Goal: Information Seeking & Learning: Find specific fact

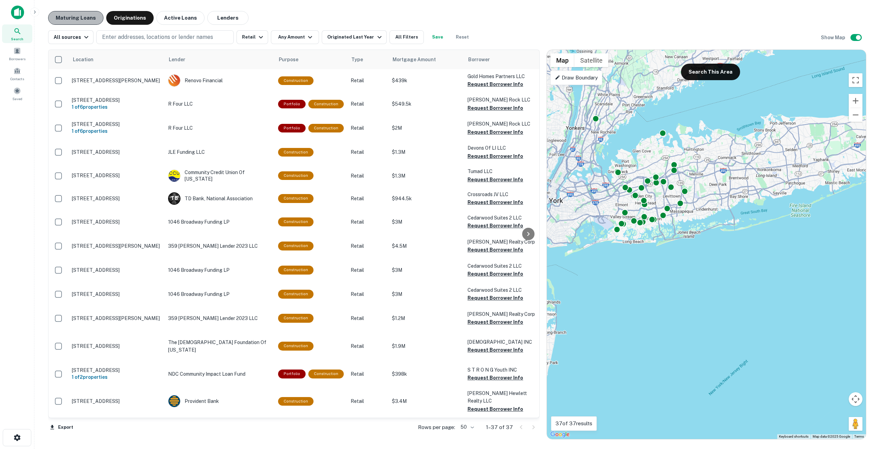
click at [83, 20] on button "Maturing Loans" at bounding box center [75, 18] width 55 height 14
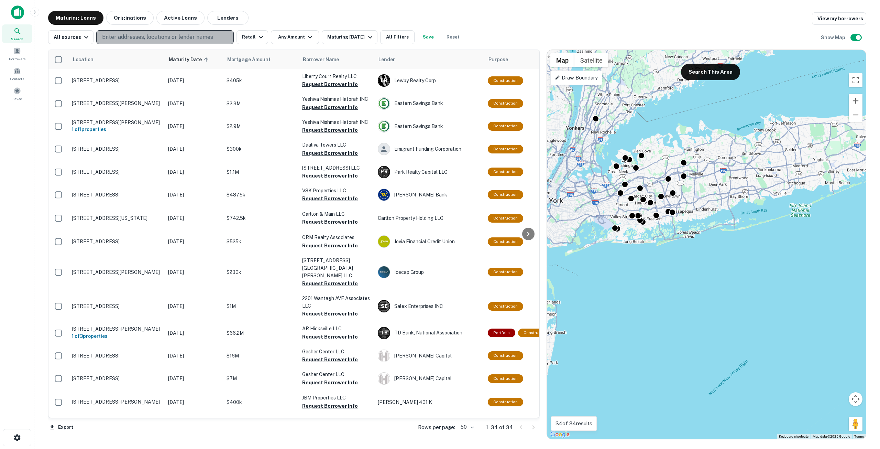
click at [149, 34] on p "Enter addresses, locations or lender names" at bounding box center [157, 37] width 111 height 8
type input "**********"
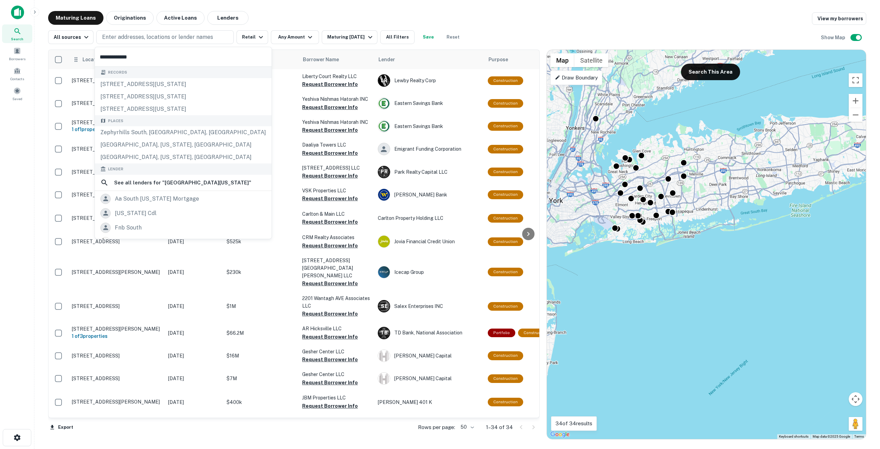
drag, startPoint x: 135, startPoint y: 57, endPoint x: 90, endPoint y: 57, distance: 45.0
click at [90, 57] on body "Search Borrowers Contacts Saved Maturing Loans Originations Active Loans Lender…" at bounding box center [440, 224] width 880 height 449
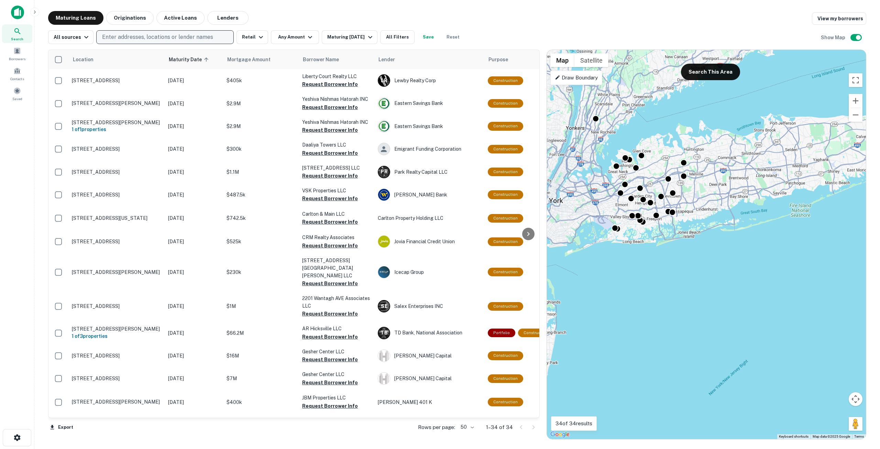
click at [144, 38] on p "Enter addresses, locations or lender names" at bounding box center [157, 37] width 111 height 8
type input "*"
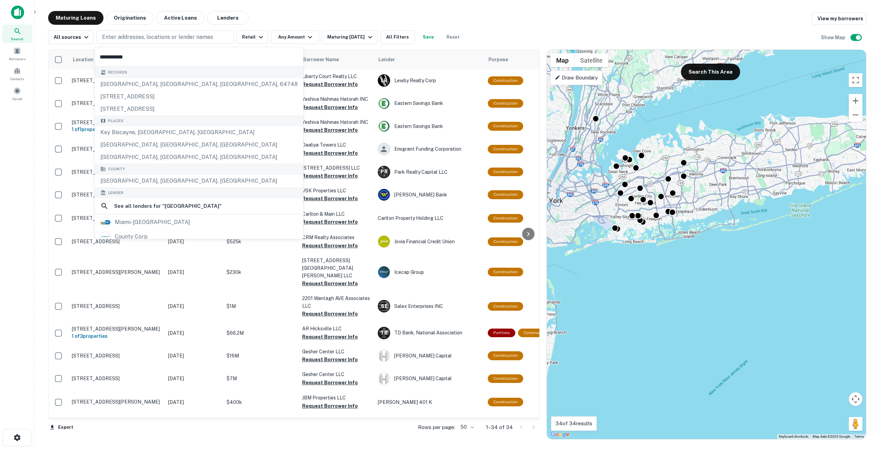
click at [164, 57] on input "**********" at bounding box center [199, 56] width 208 height 19
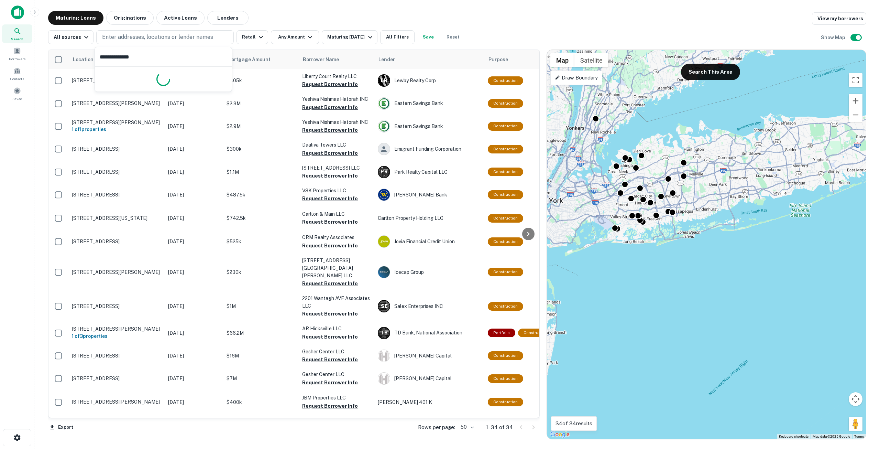
type input "**********"
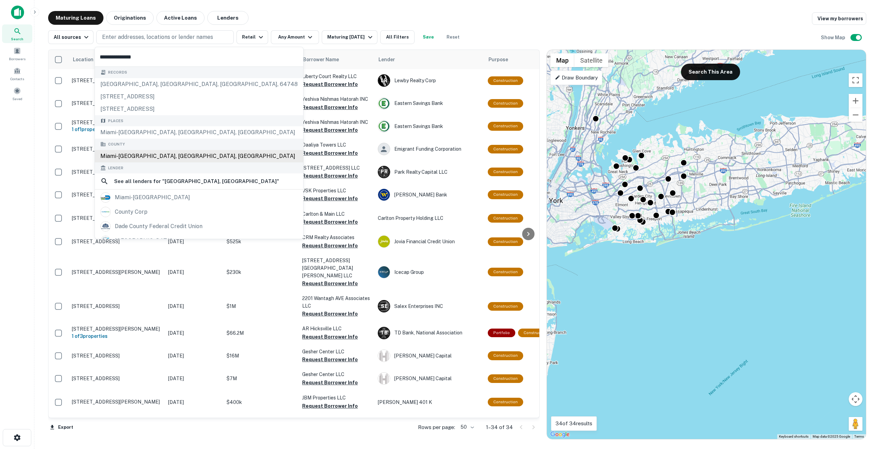
click at [130, 155] on div "County [GEOGRAPHIC_DATA], [GEOGRAPHIC_DATA], [GEOGRAPHIC_DATA]" at bounding box center [199, 151] width 208 height 24
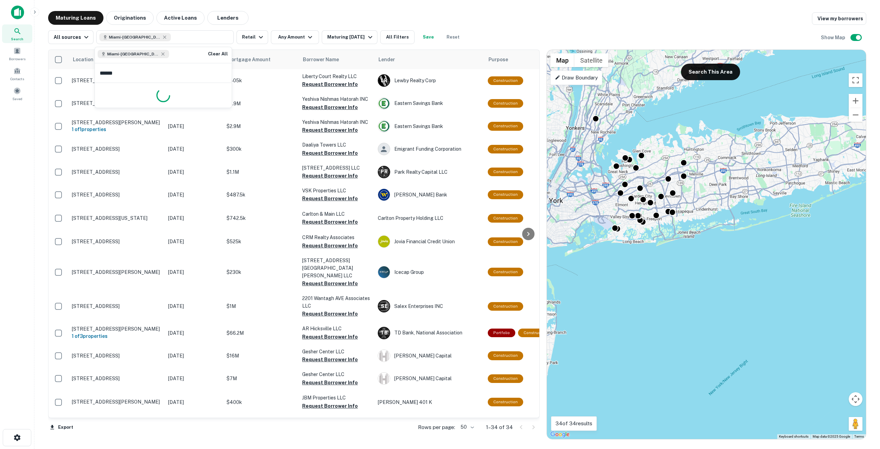
type input "*******"
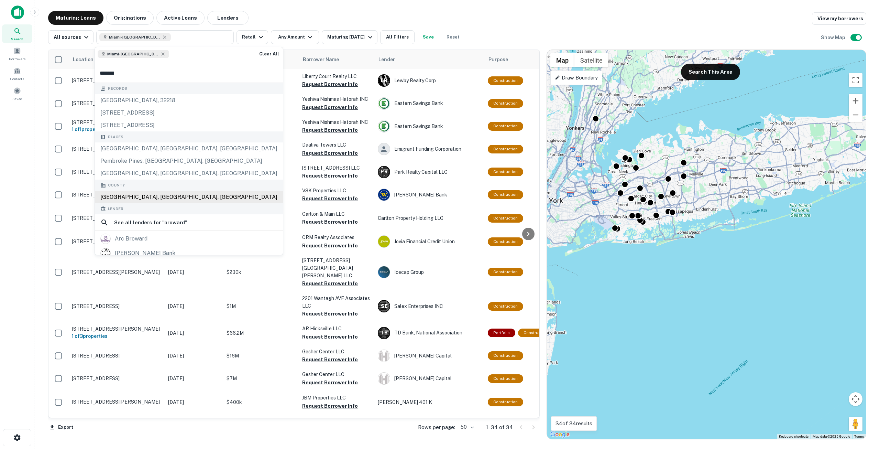
click at [138, 196] on div "[GEOGRAPHIC_DATA], [GEOGRAPHIC_DATA], [GEOGRAPHIC_DATA]" at bounding box center [189, 197] width 188 height 12
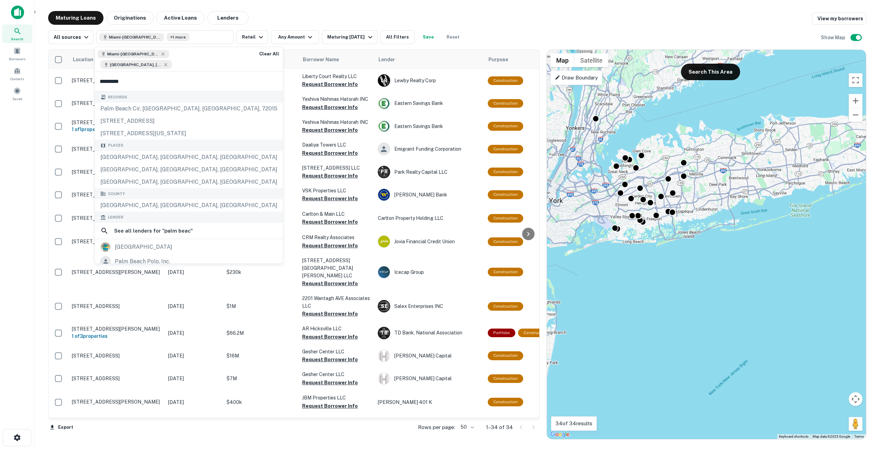
type input "**********"
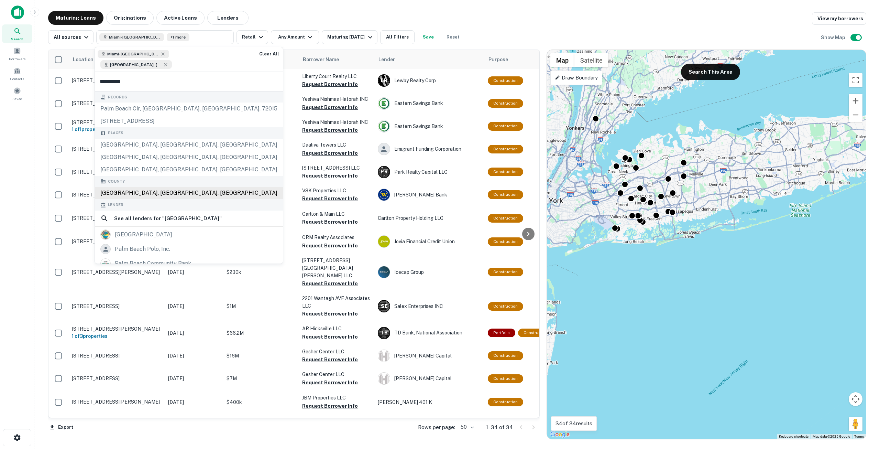
click at [139, 190] on div "[GEOGRAPHIC_DATA], [GEOGRAPHIC_DATA], [GEOGRAPHIC_DATA]" at bounding box center [189, 193] width 188 height 12
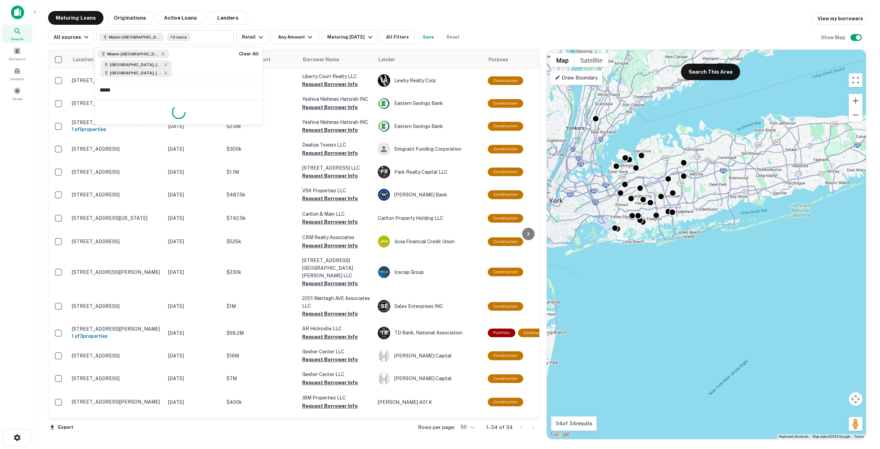
type input "******"
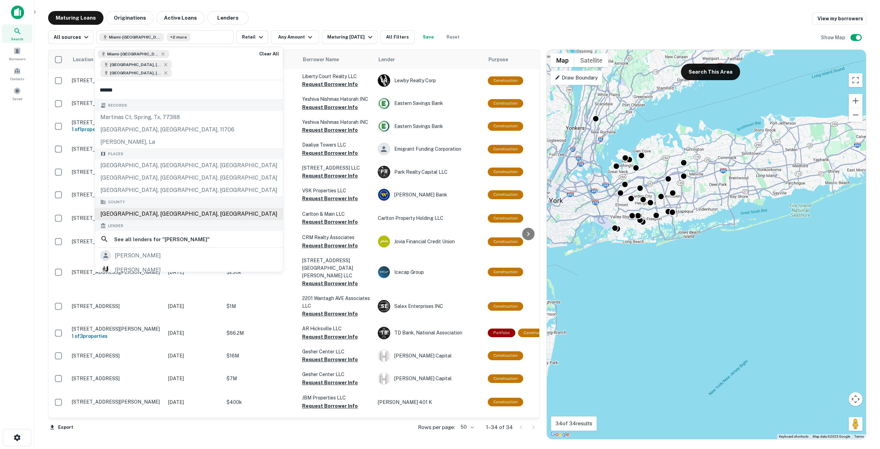
click at [142, 214] on div "[GEOGRAPHIC_DATA], [GEOGRAPHIC_DATA], [GEOGRAPHIC_DATA]" at bounding box center [189, 214] width 188 height 12
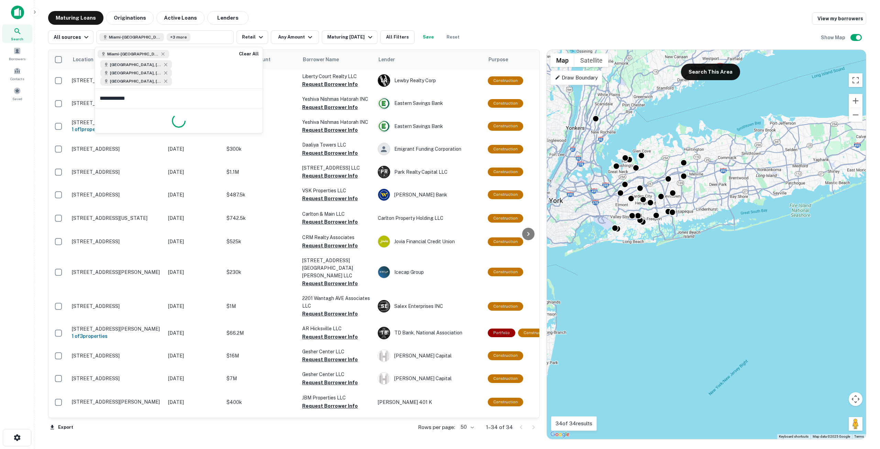
type input "**********"
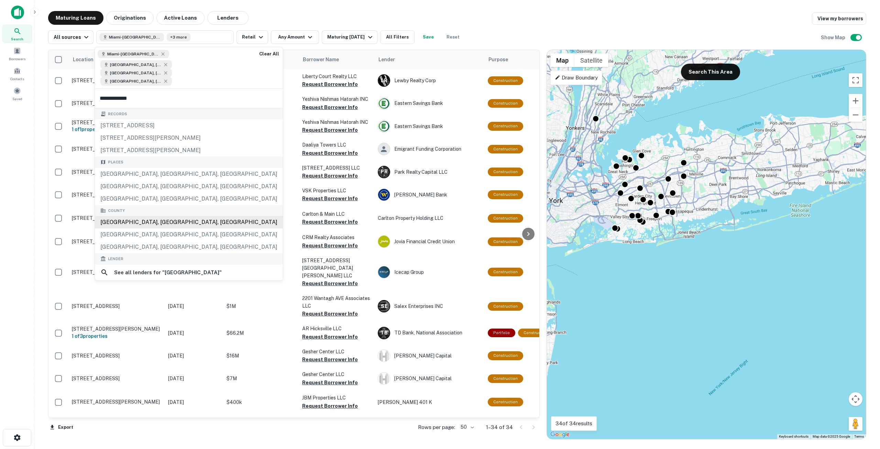
click at [138, 220] on div "[GEOGRAPHIC_DATA], [GEOGRAPHIC_DATA], [GEOGRAPHIC_DATA]" at bounding box center [189, 222] width 188 height 12
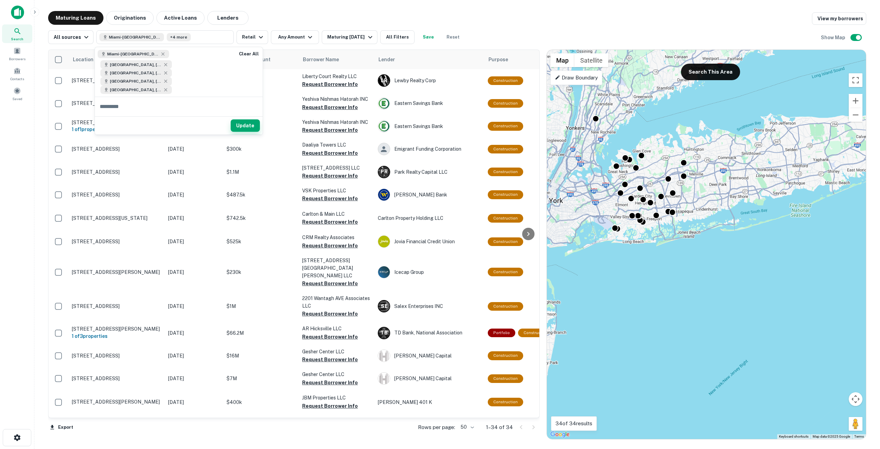
click at [245, 124] on button "Update" at bounding box center [245, 125] width 29 height 12
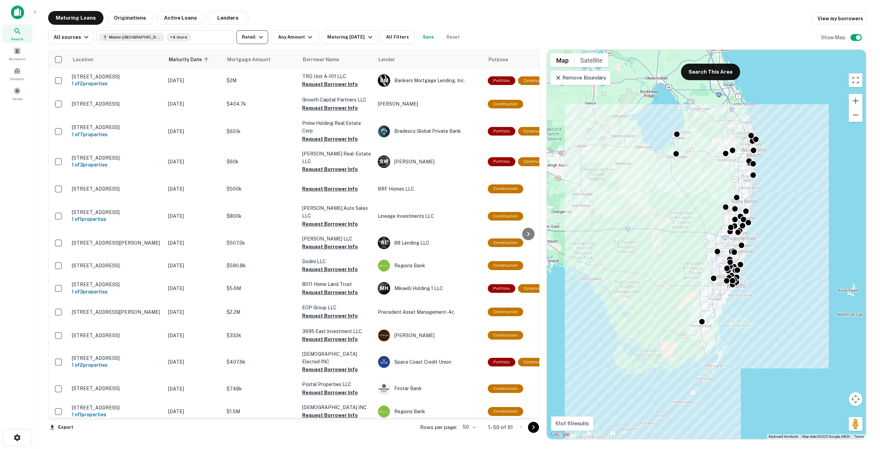
click at [257, 38] on icon "button" at bounding box center [261, 37] width 8 height 8
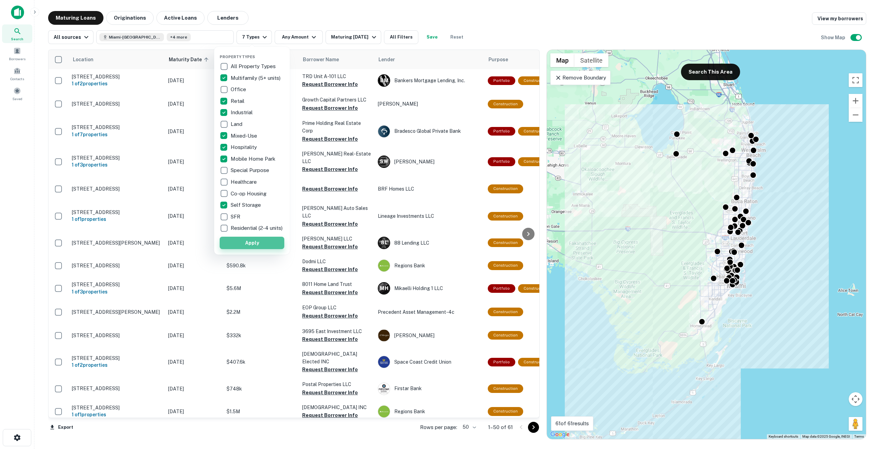
click at [257, 244] on button "Apply" at bounding box center [252, 243] width 65 height 12
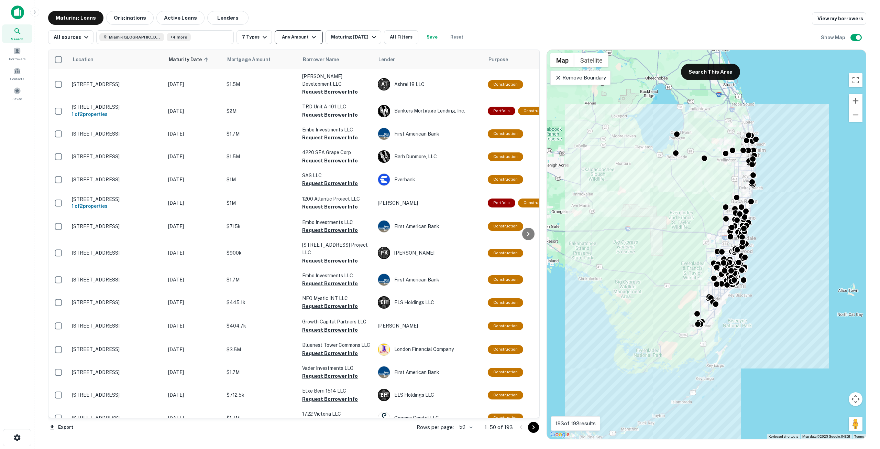
click at [297, 36] on button "Any Amount" at bounding box center [299, 37] width 48 height 14
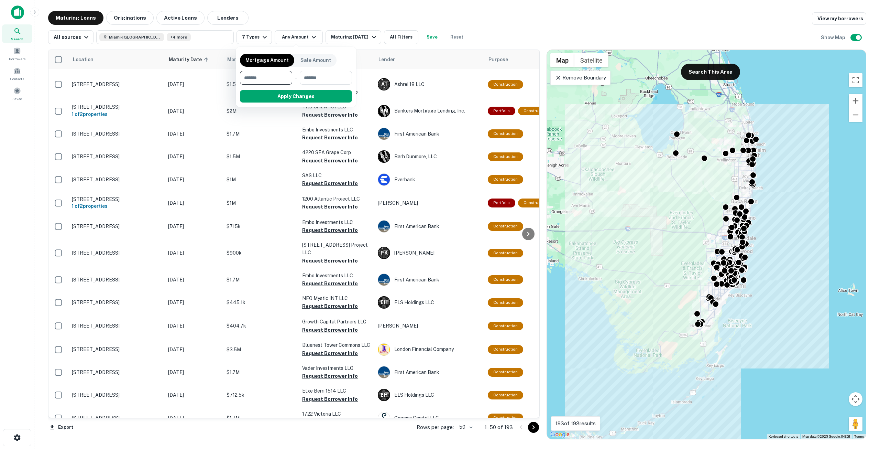
click at [267, 72] on input "number" at bounding box center [263, 78] width 47 height 14
click at [266, 80] on input "number" at bounding box center [263, 78] width 47 height 14
type input "*******"
click at [306, 96] on button "Apply Changes" at bounding box center [308, 96] width 87 height 12
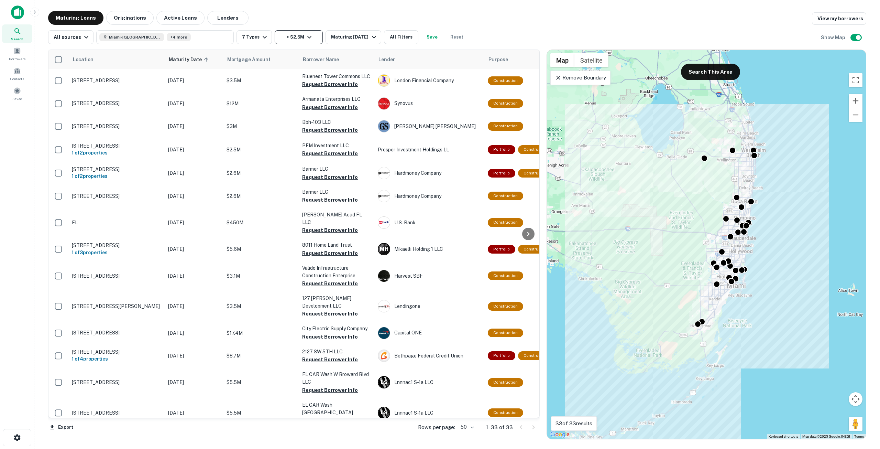
click at [305, 37] on icon "button" at bounding box center [309, 37] width 8 height 8
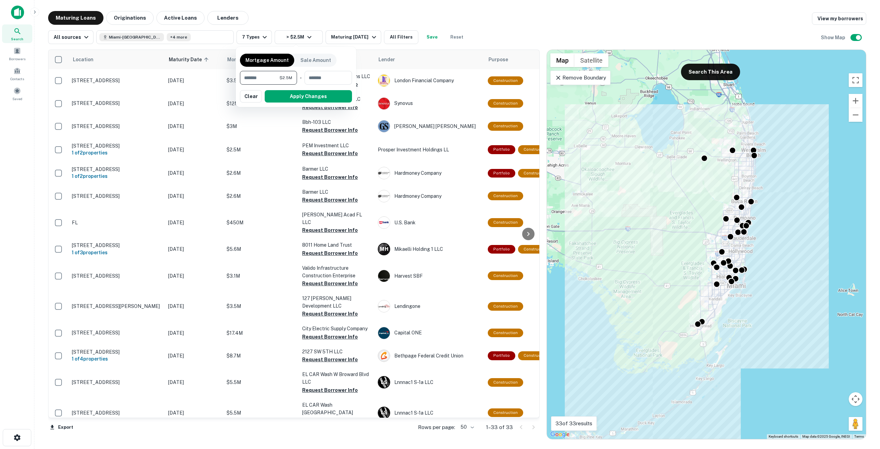
drag, startPoint x: 272, startPoint y: 74, endPoint x: 237, endPoint y: 83, distance: 35.4
click at [238, 82] on div "Mortgage Amount Sale Amount ******* $2.5M ​ - ​ Apply Changes Clear" at bounding box center [296, 77] width 120 height 60
type input "*******"
click at [283, 96] on button "Apply Changes" at bounding box center [308, 96] width 87 height 12
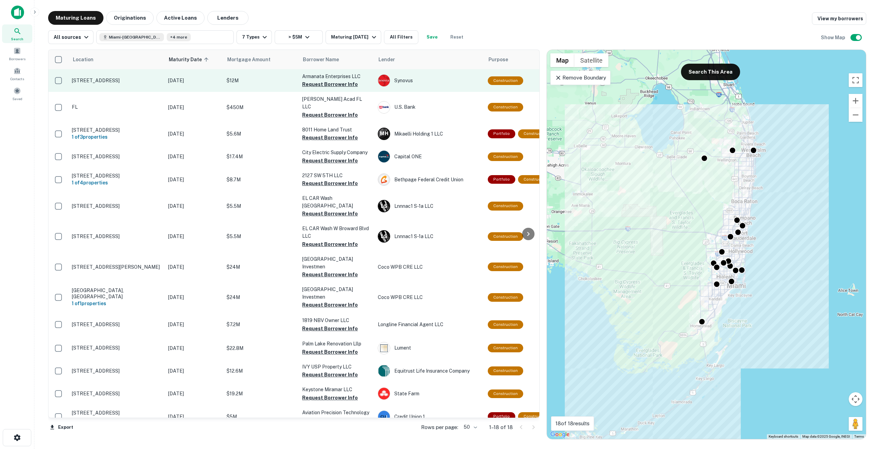
click at [132, 83] on p "[STREET_ADDRESS]" at bounding box center [116, 80] width 89 height 6
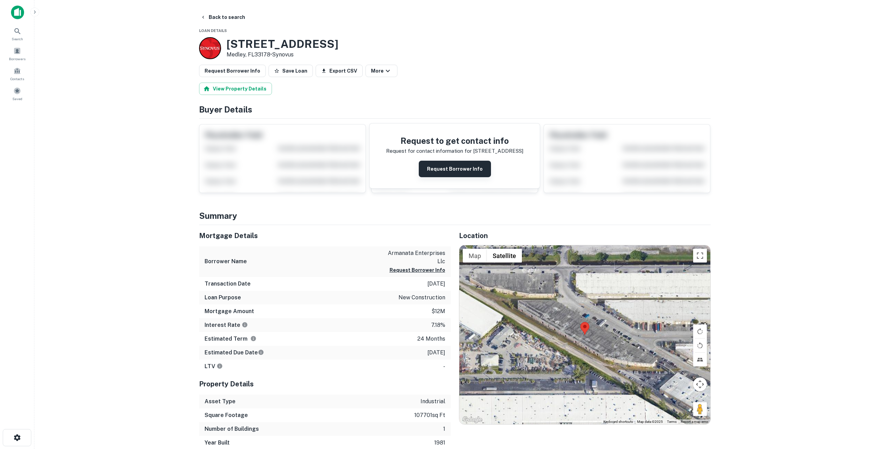
click at [472, 173] on button "Request Borrower Info" at bounding box center [455, 169] width 72 height 17
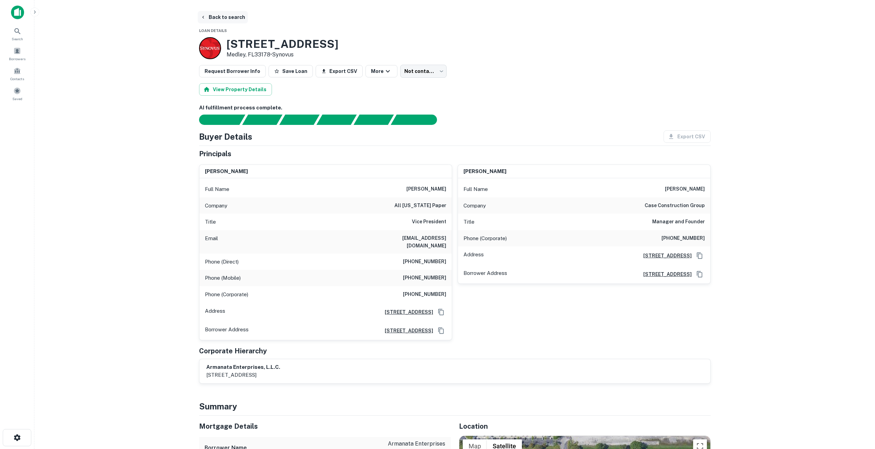
click at [220, 15] on button "Back to search" at bounding box center [223, 17] width 50 height 12
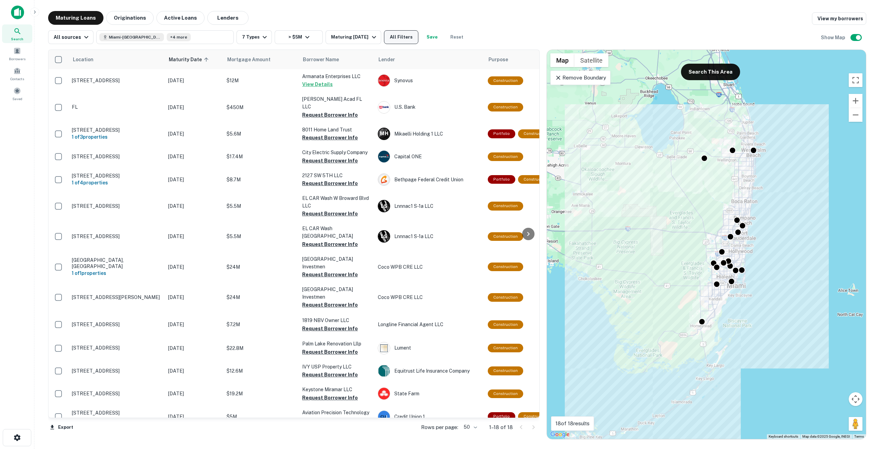
click at [393, 43] on button "All Filters" at bounding box center [401, 37] width 34 height 14
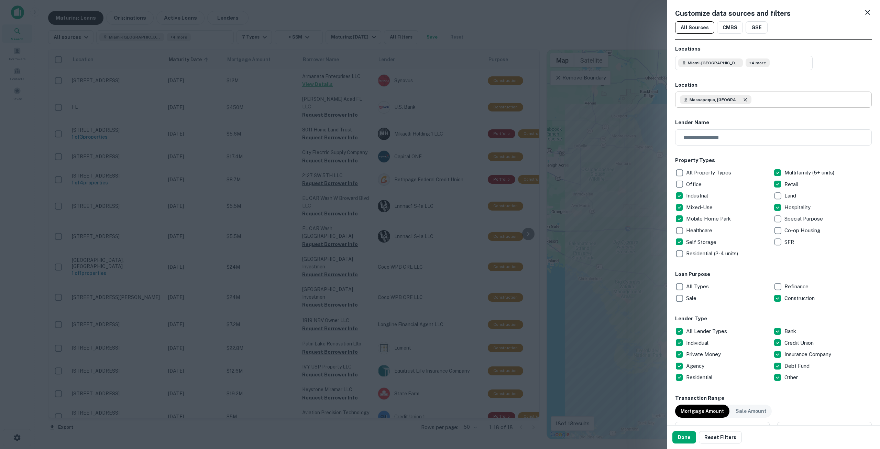
click at [743, 99] on icon at bounding box center [746, 100] width 6 height 6
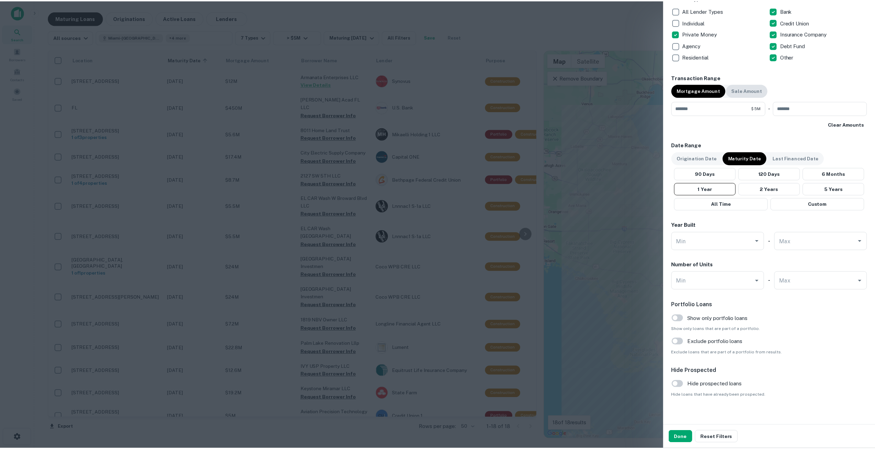
scroll to position [327, 0]
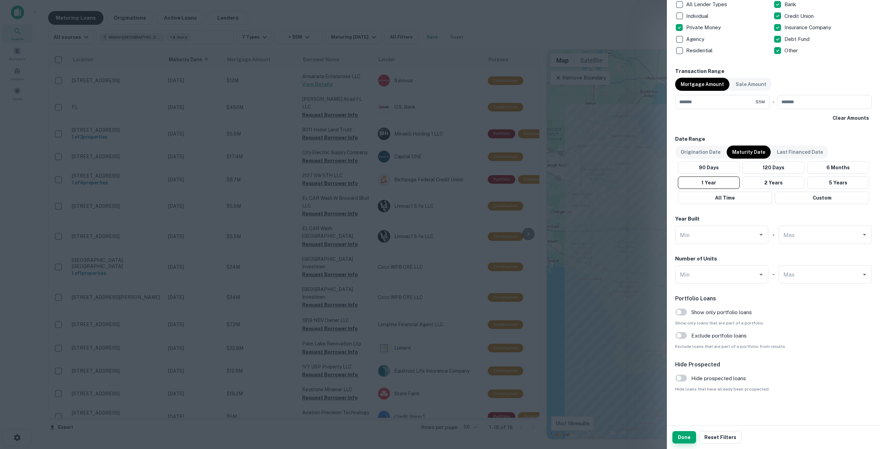
click at [680, 436] on button "Done" at bounding box center [685, 437] width 24 height 12
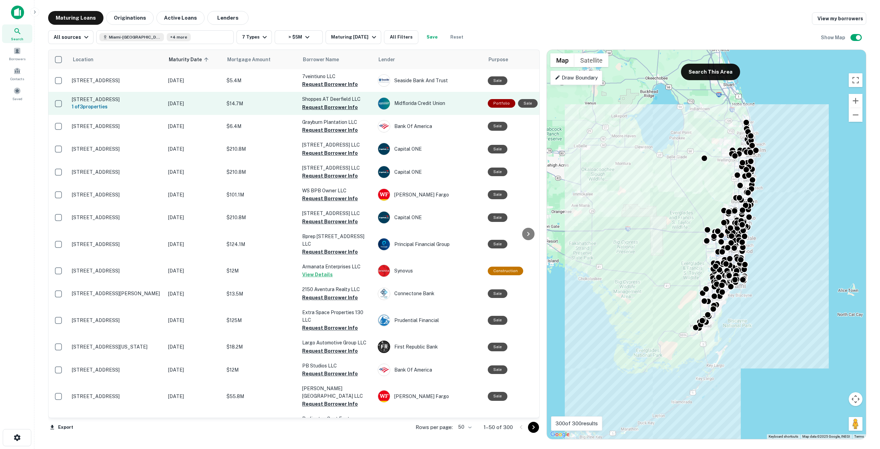
click at [108, 99] on p "[STREET_ADDRESS]" at bounding box center [116, 99] width 89 height 6
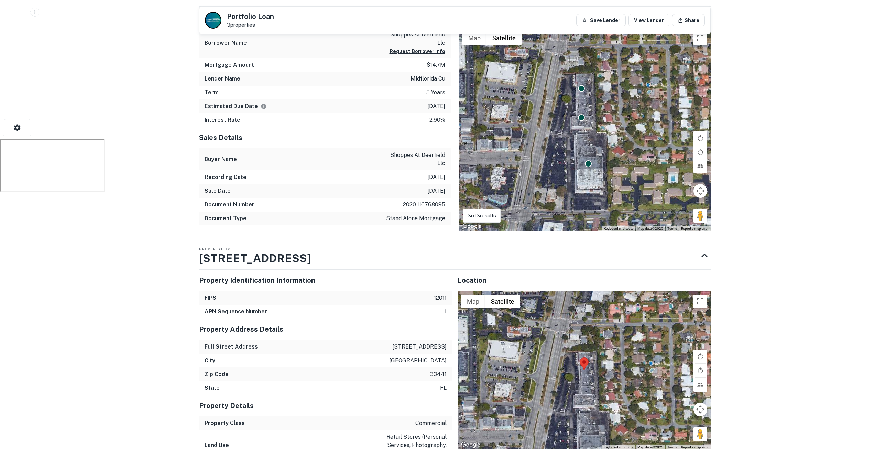
scroll to position [298, 0]
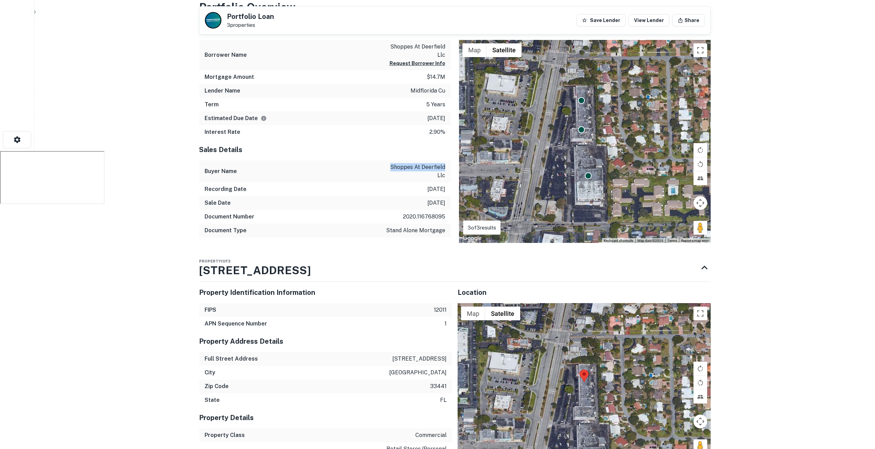
drag, startPoint x: 384, startPoint y: 166, endPoint x: 448, endPoint y: 163, distance: 63.4
click at [448, 163] on div "Buyer Name shoppes at deerfield llc" at bounding box center [325, 171] width 252 height 22
copy p "shoppes at [GEOGRAPHIC_DATA]"
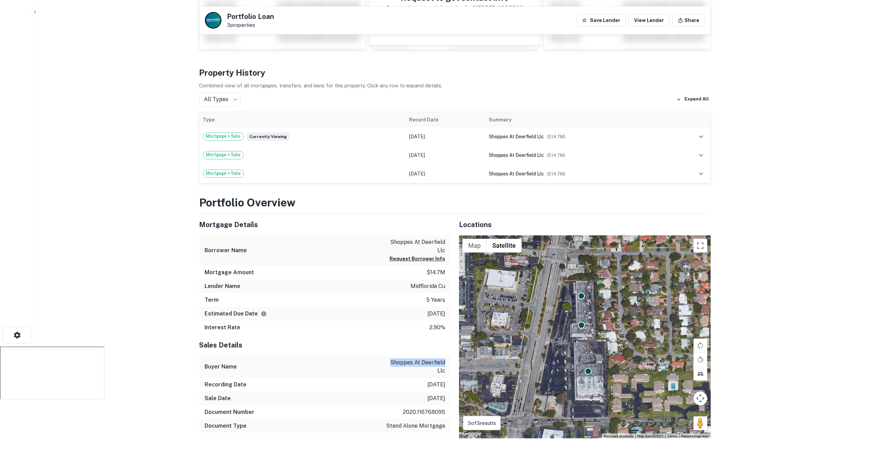
scroll to position [91, 0]
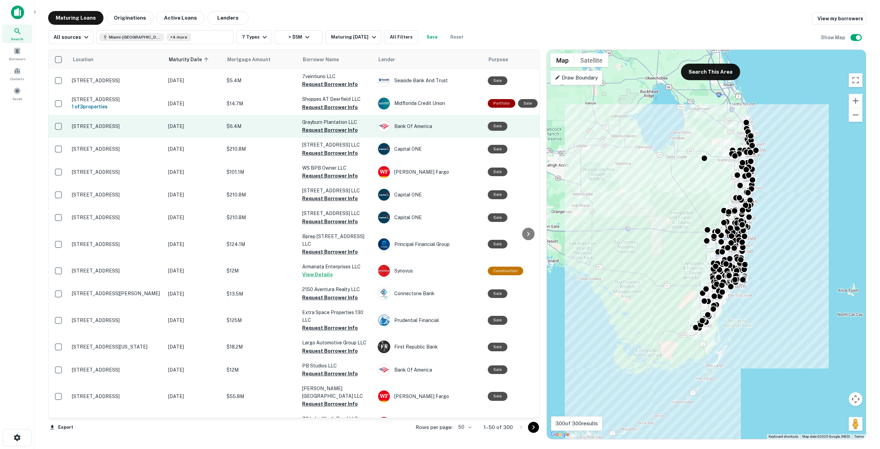
click at [177, 130] on p "[DATE]" at bounding box center [194, 126] width 52 height 8
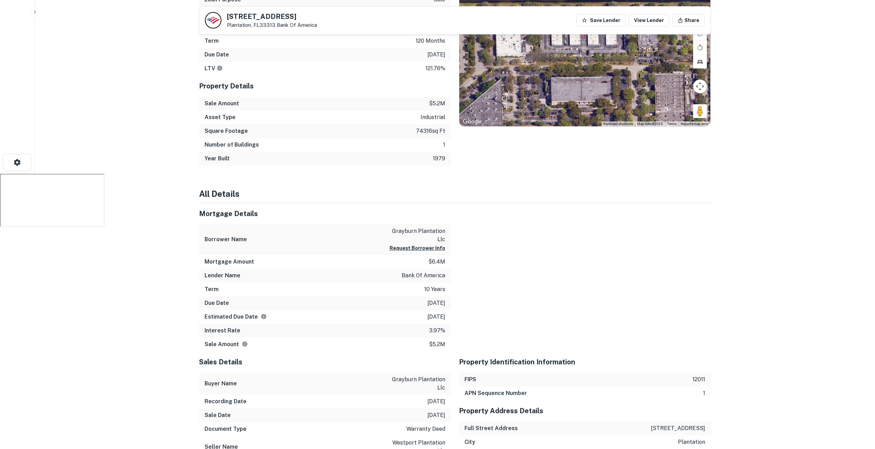
scroll to position [309, 0]
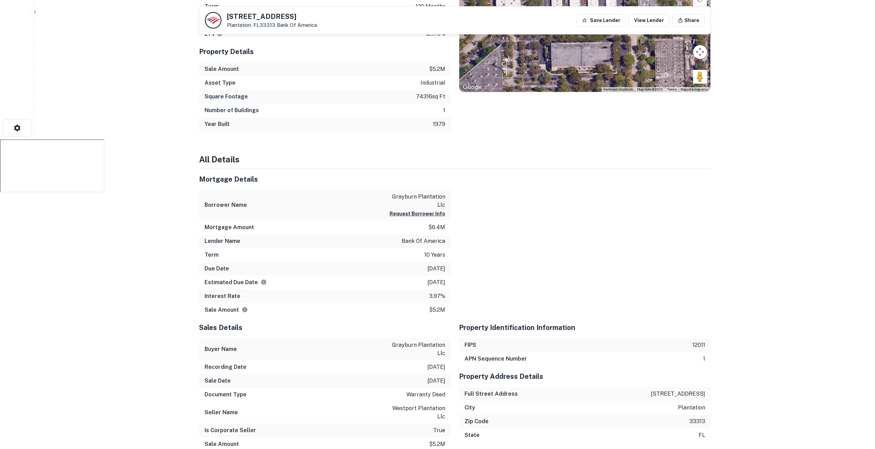
click at [375, 190] on div "Borrower Name grayburn plantation llc Request Borrower Info" at bounding box center [325, 205] width 252 height 31
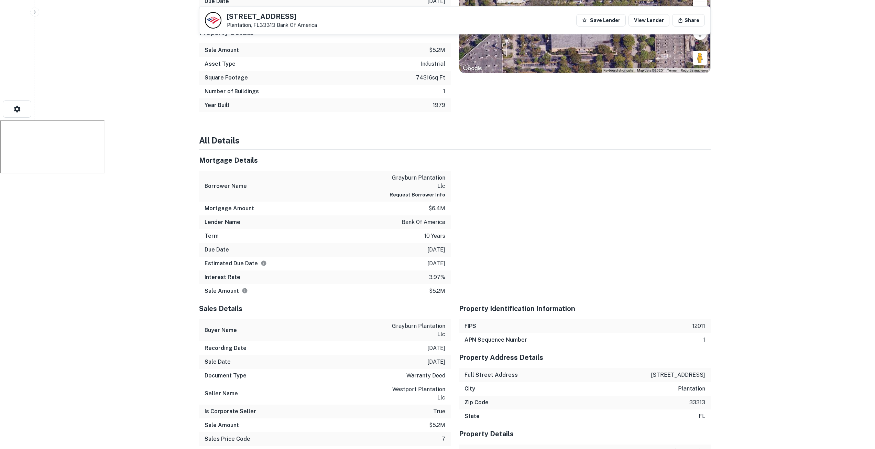
scroll to position [344, 0]
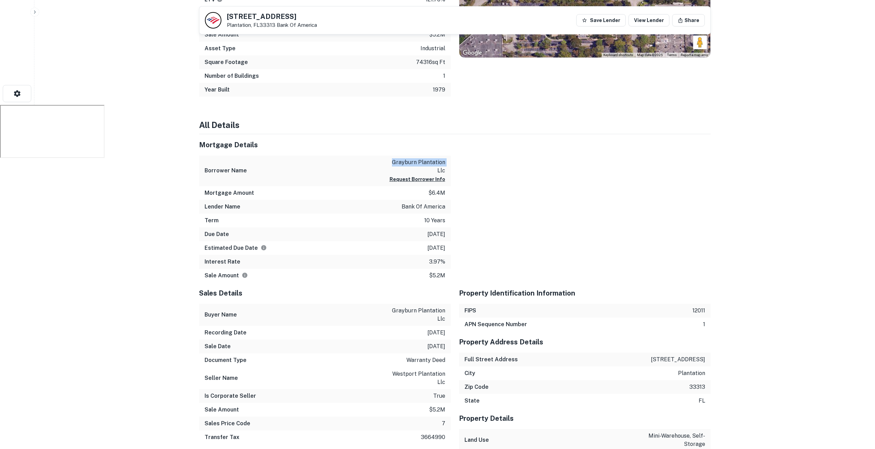
drag, startPoint x: 375, startPoint y: 152, endPoint x: 439, endPoint y: 150, distance: 63.3
click at [439, 155] on div "Borrower Name grayburn plantation llc Request Borrower Info" at bounding box center [325, 170] width 252 height 31
copy p "grayburn plantation"
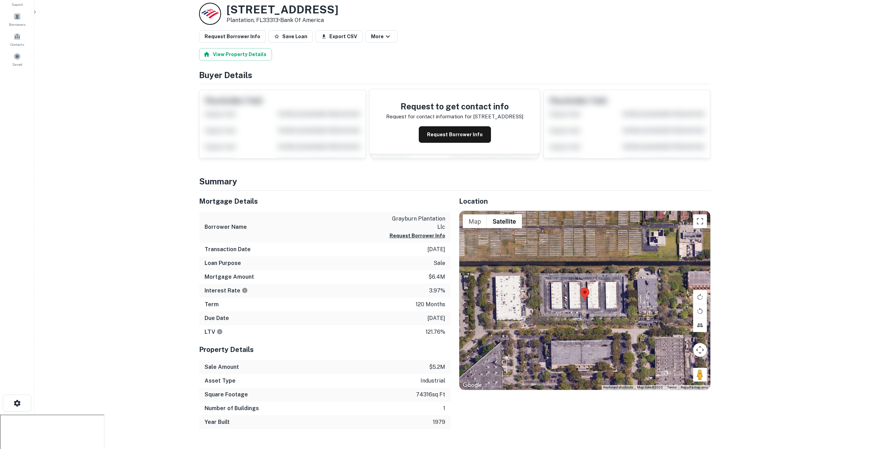
scroll to position [0, 0]
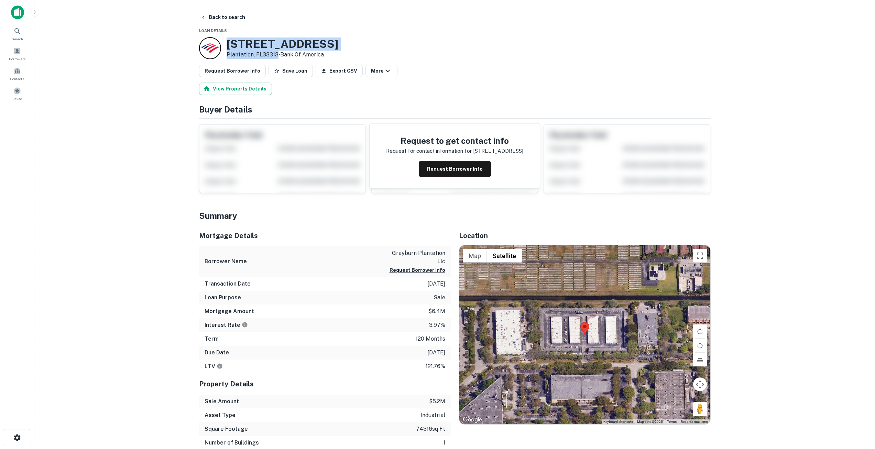
drag, startPoint x: 227, startPoint y: 42, endPoint x: 277, endPoint y: 54, distance: 51.5
click at [277, 54] on div "[STREET_ADDRESS] • Bank Of America" at bounding box center [283, 47] width 112 height 21
copy div "[STREET_ADDRESS]"
click at [448, 170] on button "Request Borrower Info" at bounding box center [455, 169] width 72 height 17
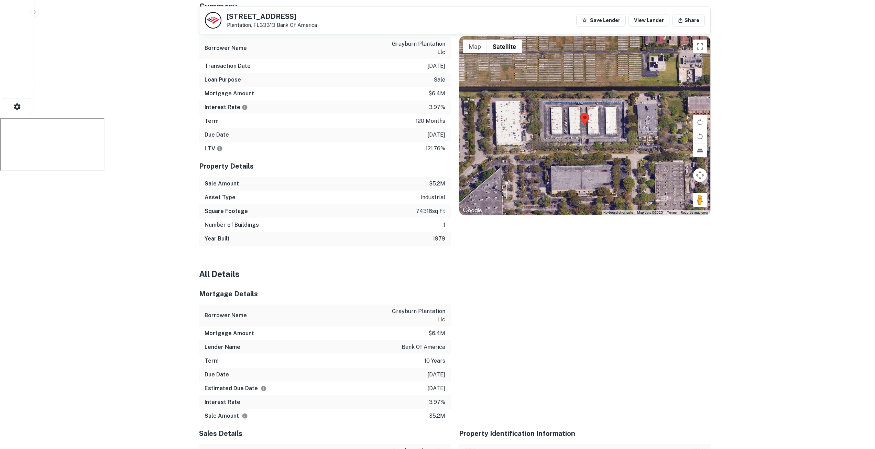
scroll to position [206, 0]
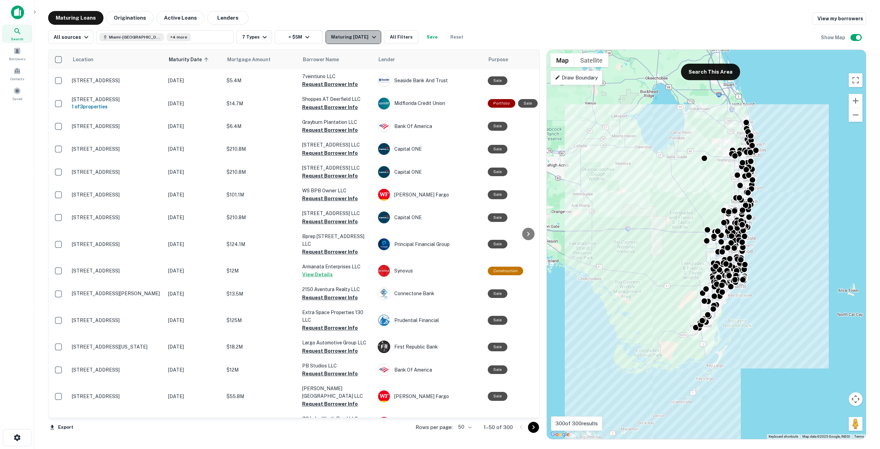
click at [355, 35] on div "Maturing [DATE]" at bounding box center [354, 37] width 47 height 8
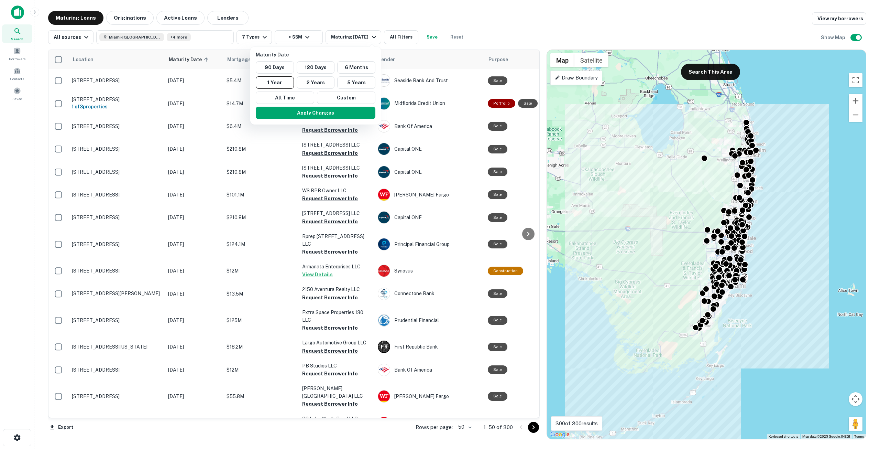
click at [343, 16] on div at bounding box center [440, 224] width 880 height 449
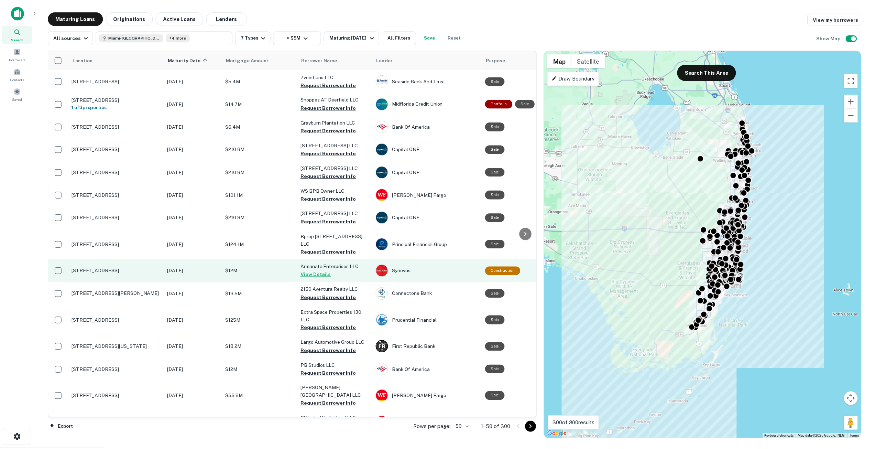
scroll to position [34, 0]
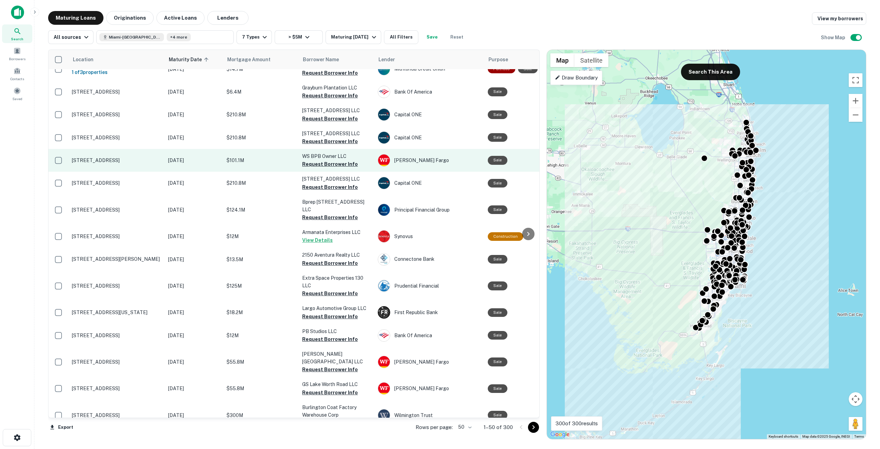
click at [215, 160] on td "[DATE]" at bounding box center [194, 160] width 58 height 23
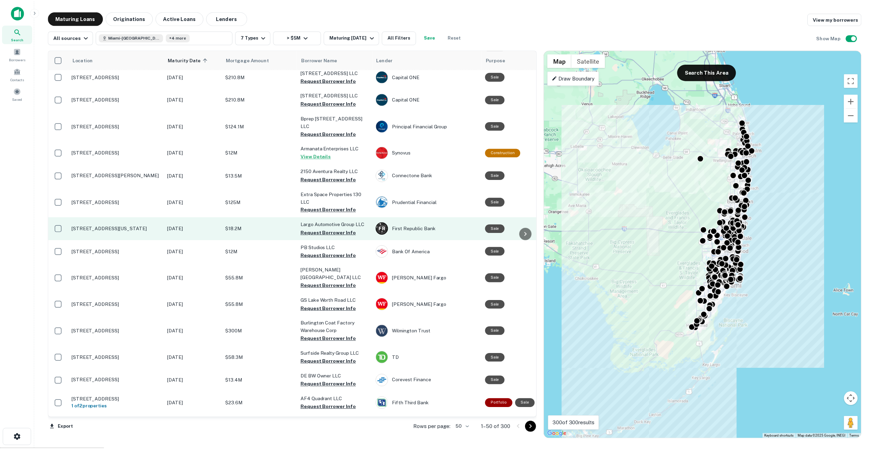
scroll to position [138, 0]
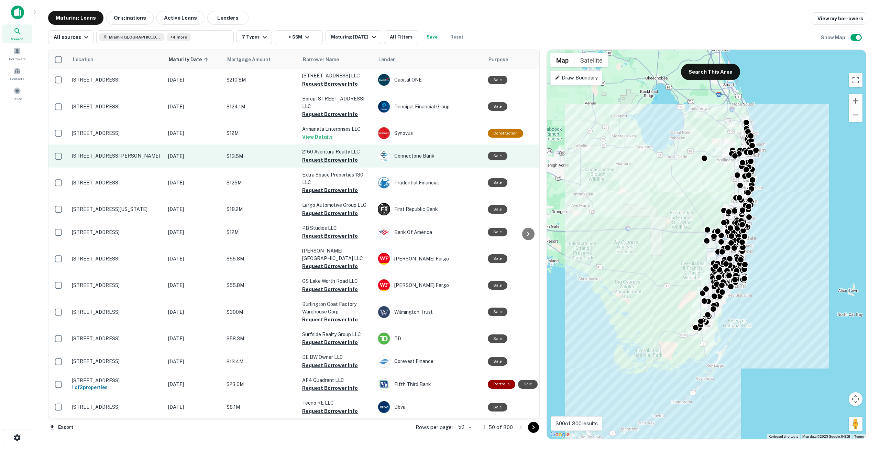
click at [140, 157] on p "[STREET_ADDRESS][PERSON_NAME]" at bounding box center [116, 156] width 89 height 6
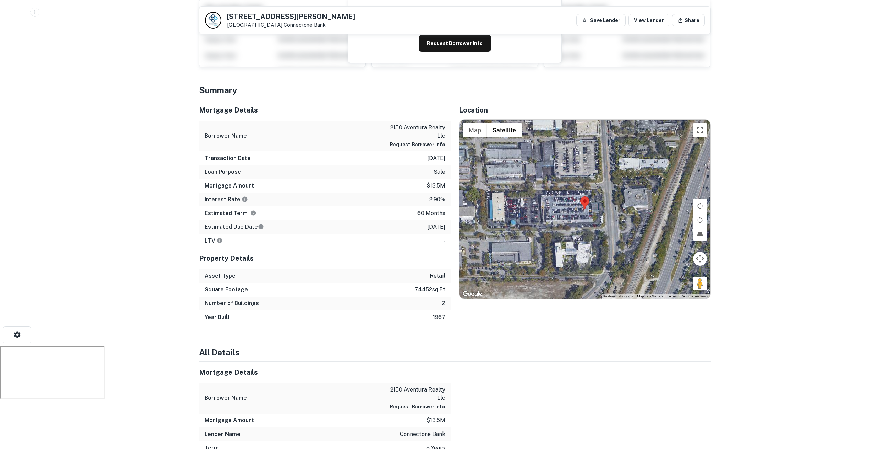
scroll to position [103, 0]
drag, startPoint x: 356, startPoint y: 135, endPoint x: 386, endPoint y: 131, distance: 30.5
click at [386, 131] on div "Borrower Name 2150 aventura realty llc Request Borrower Info" at bounding box center [325, 135] width 252 height 31
drag, startPoint x: 387, startPoint y: 127, endPoint x: 447, endPoint y: 123, distance: 59.9
click at [447, 123] on div "Borrower Name 2150 aventura realty llc Request Borrower Info" at bounding box center [325, 135] width 252 height 31
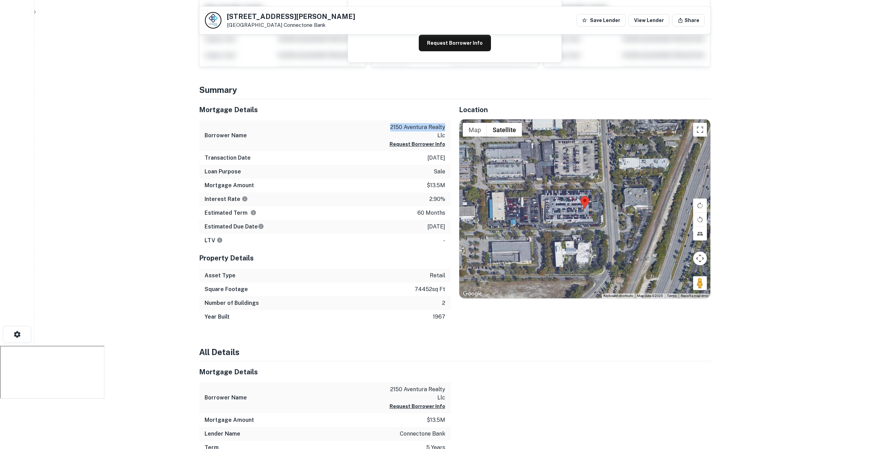
copy p "2150 aventura realty"
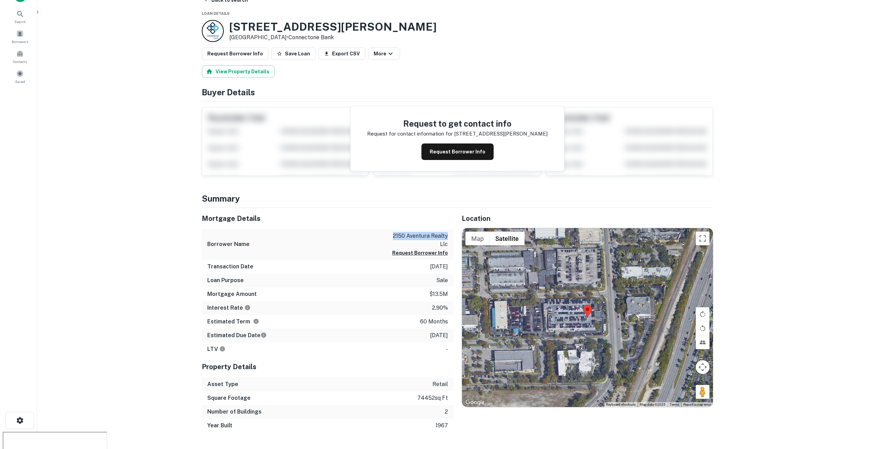
scroll to position [0, 0]
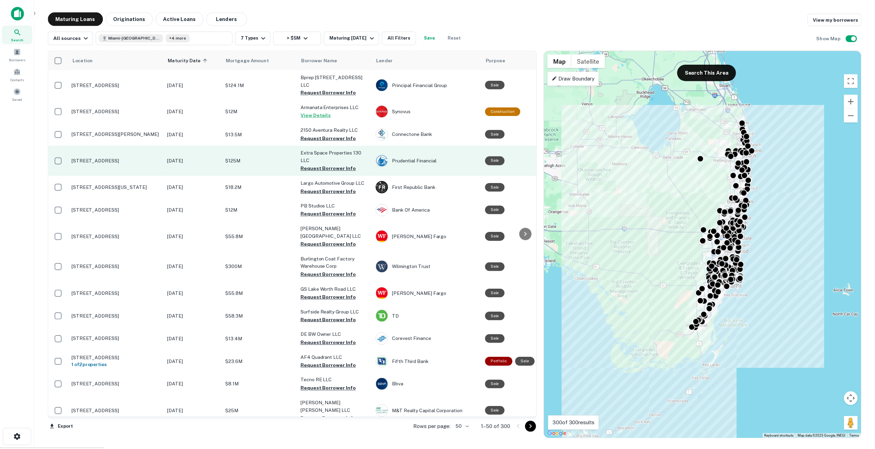
scroll to position [172, 0]
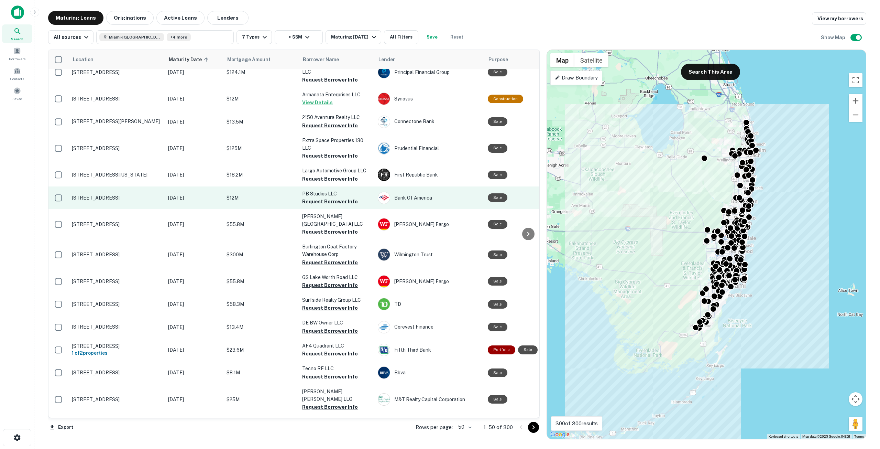
click at [201, 201] on p "[DATE]" at bounding box center [194, 198] width 52 height 8
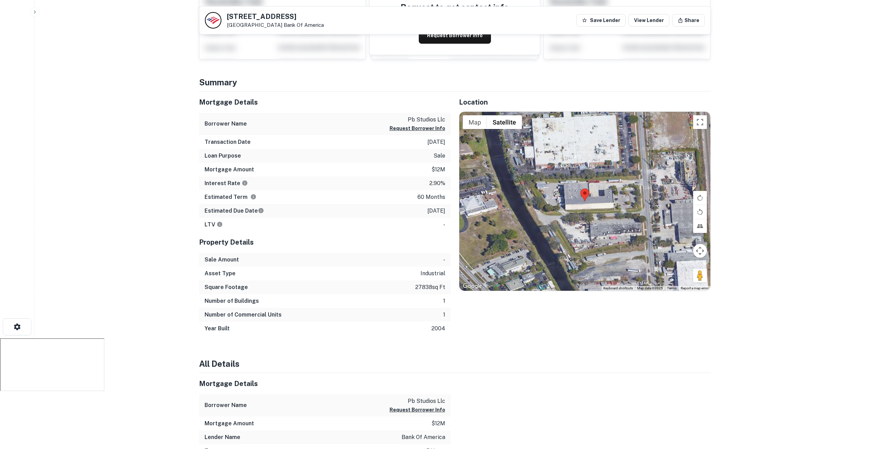
scroll to position [138, 0]
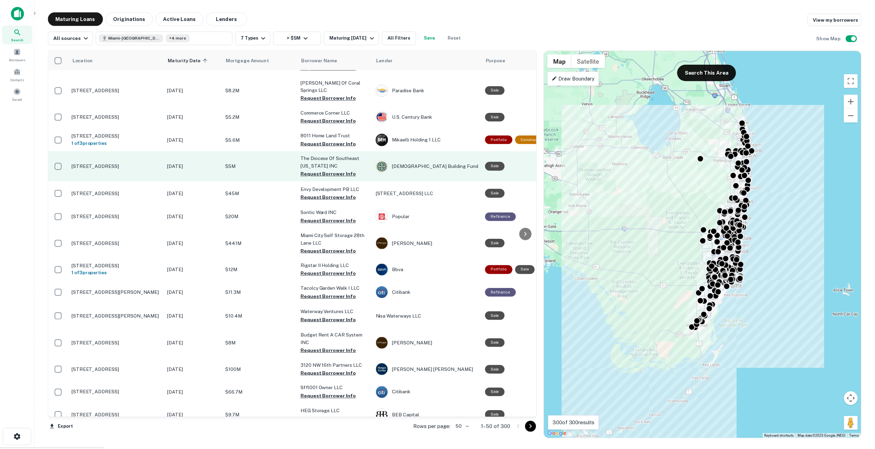
scroll to position [584, 0]
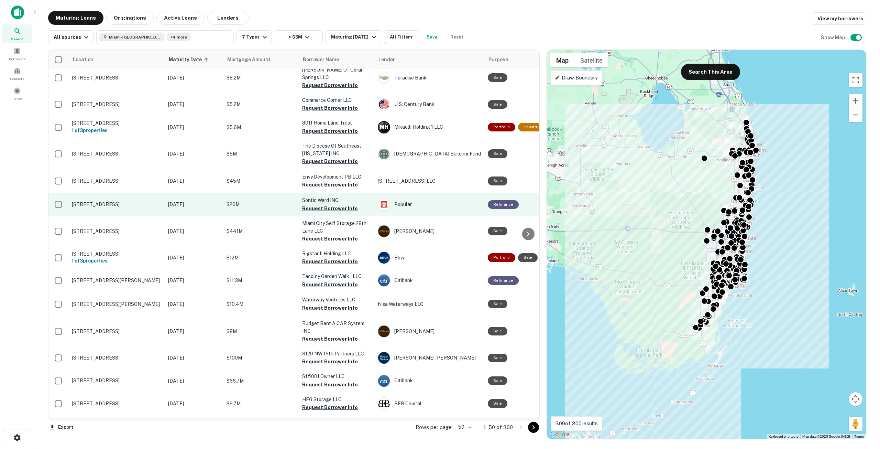
click at [130, 201] on p "[STREET_ADDRESS]" at bounding box center [116, 204] width 89 height 6
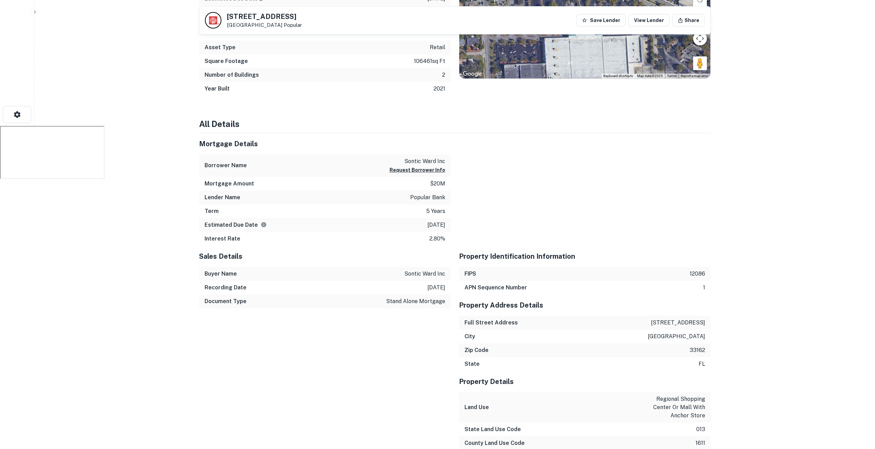
scroll to position [378, 0]
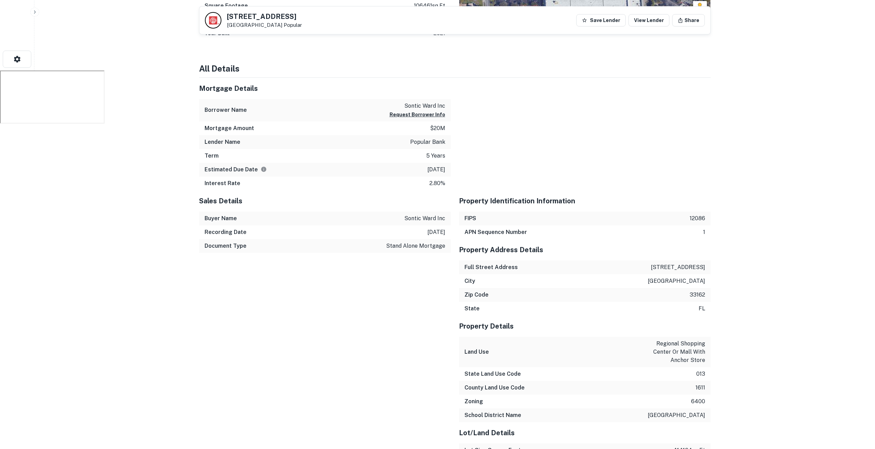
drag, startPoint x: 649, startPoint y: 269, endPoint x: 711, endPoint y: 274, distance: 62.0
click at [711, 274] on div "Back to search [STREET_ADDRESS] Popular Save Lender View Lender Share View Prop…" at bounding box center [455, 235] width 528 height 1204
copy p "[STREET_ADDRESS]"
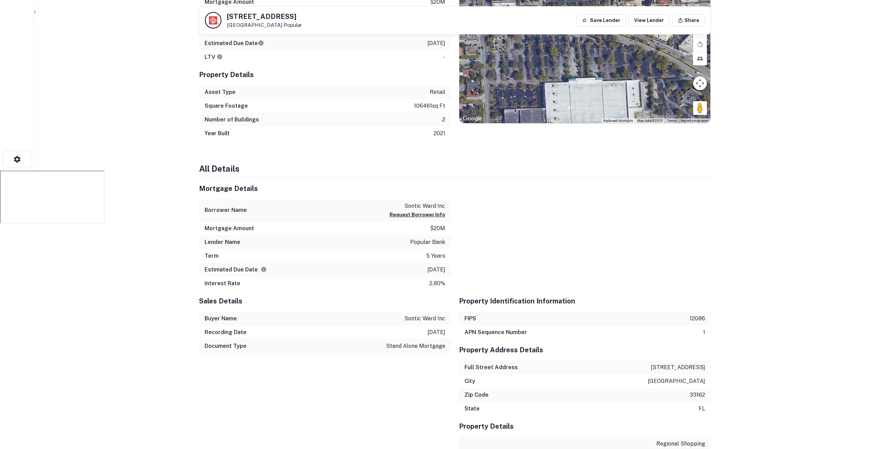
scroll to position [275, 0]
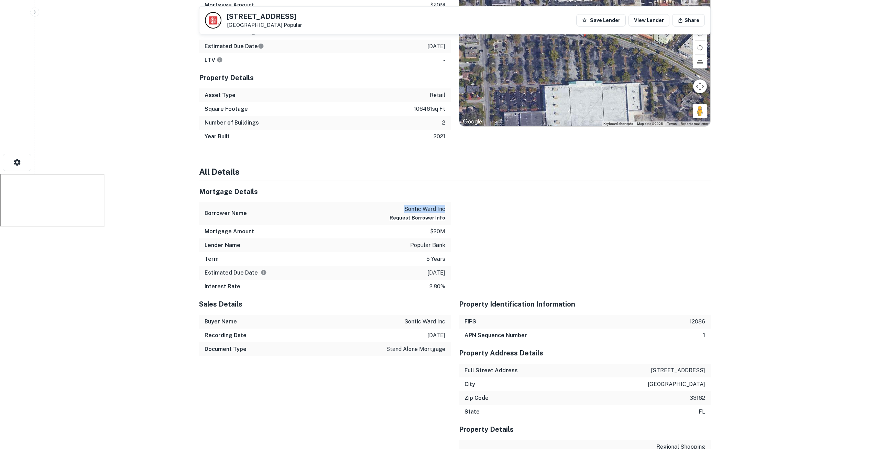
drag, startPoint x: 398, startPoint y: 206, endPoint x: 449, endPoint y: 206, distance: 50.2
click at [449, 206] on div "Borrower Name sontic ward inc Request Borrower Info" at bounding box center [325, 213] width 252 height 22
copy p "sontic ward inc"
click at [351, 194] on h5 "Mortgage Details" at bounding box center [325, 191] width 252 height 10
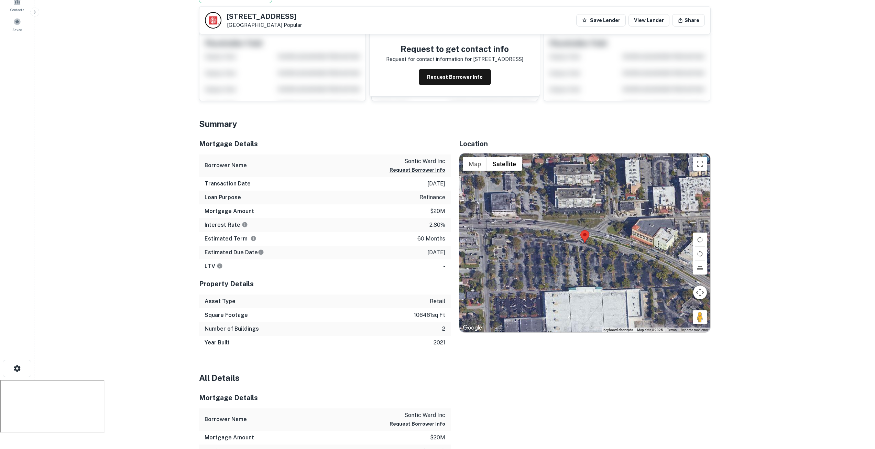
scroll to position [69, 0]
click at [446, 81] on button "Request Borrower Info" at bounding box center [455, 77] width 72 height 17
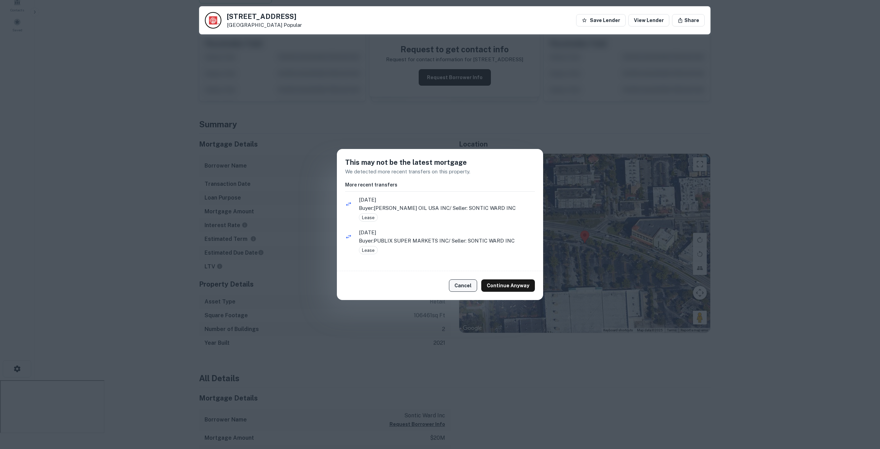
click at [462, 283] on button "Cancel" at bounding box center [463, 285] width 28 height 12
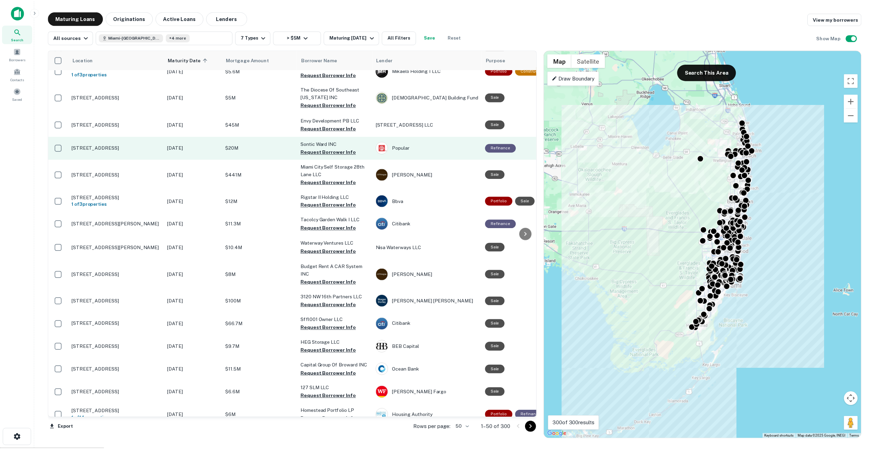
scroll to position [653, 0]
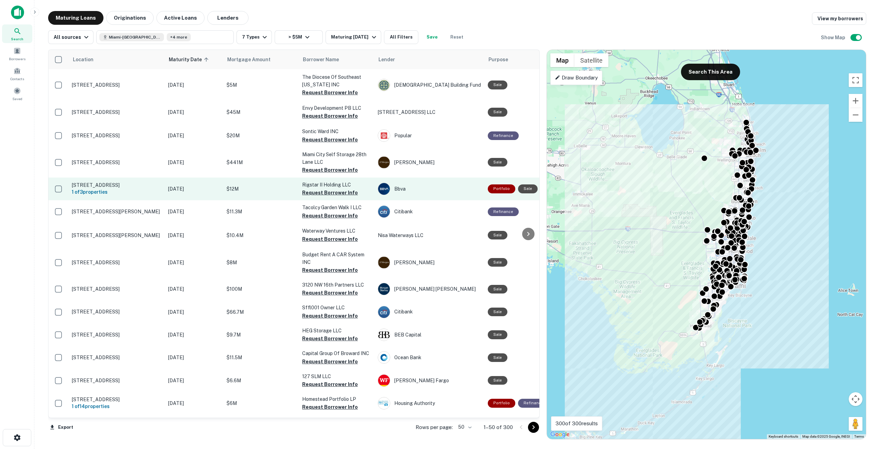
click at [223, 184] on td "[DATE]" at bounding box center [194, 188] width 58 height 23
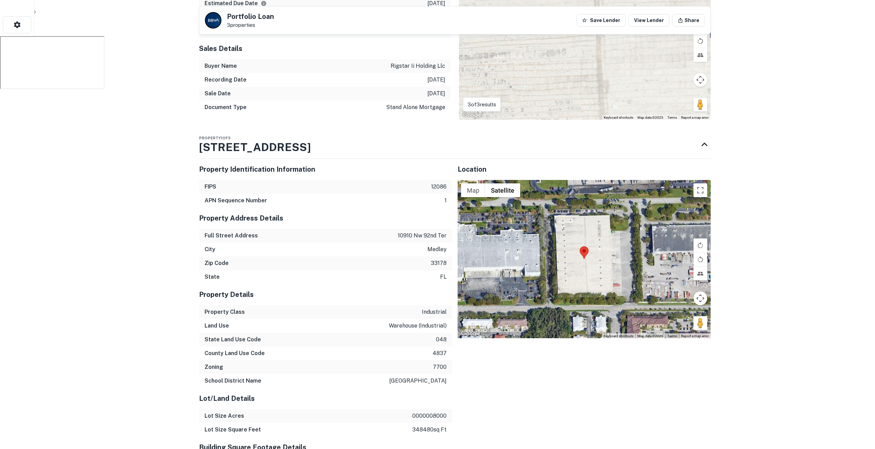
scroll to position [447, 0]
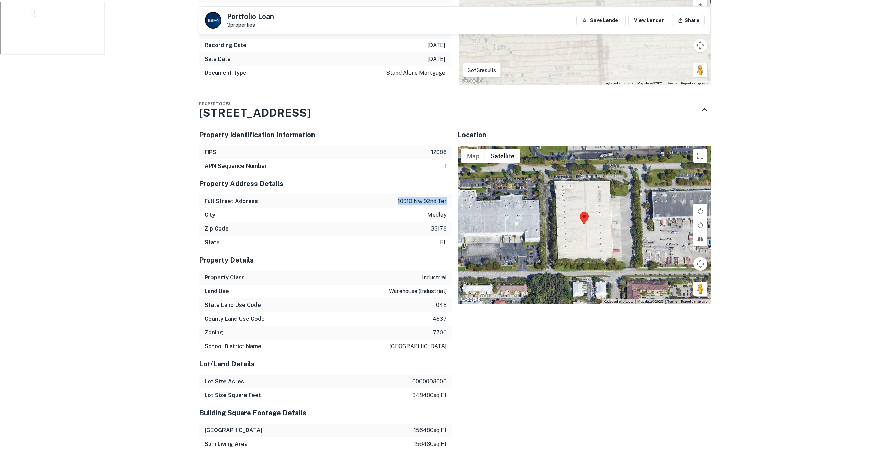
drag, startPoint x: 395, startPoint y: 191, endPoint x: 450, endPoint y: 192, distance: 54.3
click at [450, 194] on div "Full Street Address [STREET_ADDRESS]" at bounding box center [325, 201] width 253 height 14
copy p "10910 nw 92nd ter"
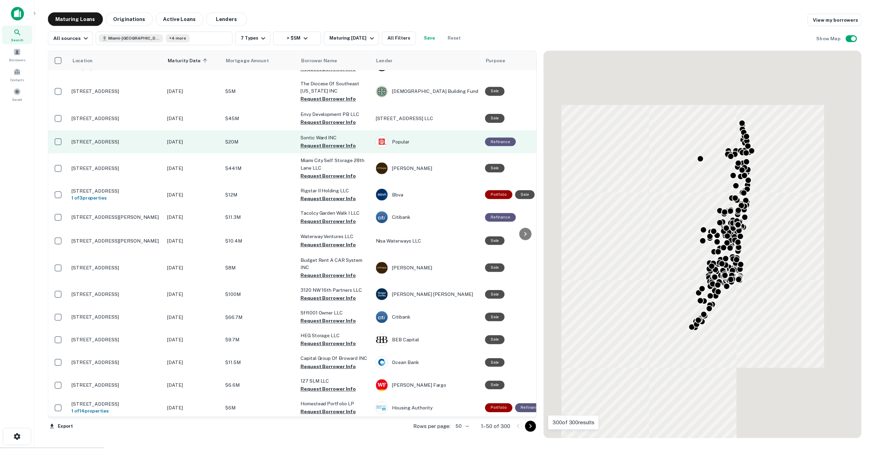
scroll to position [653, 0]
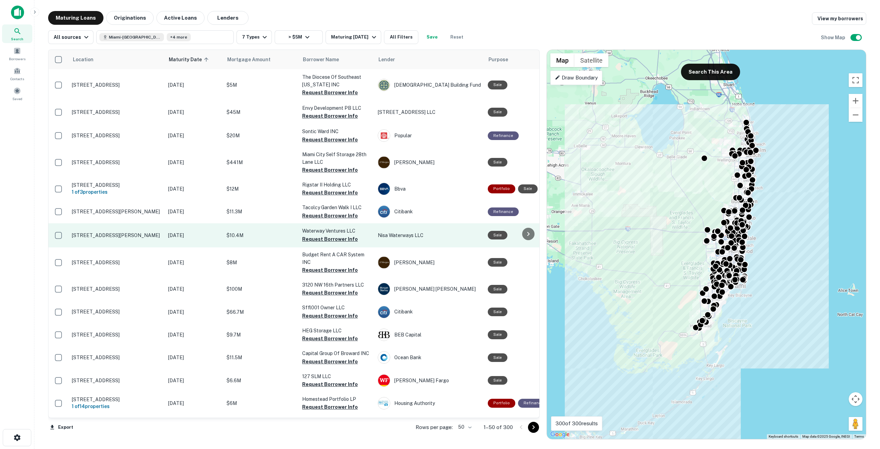
click at [226, 228] on td "$10.4M" at bounding box center [261, 235] width 76 height 24
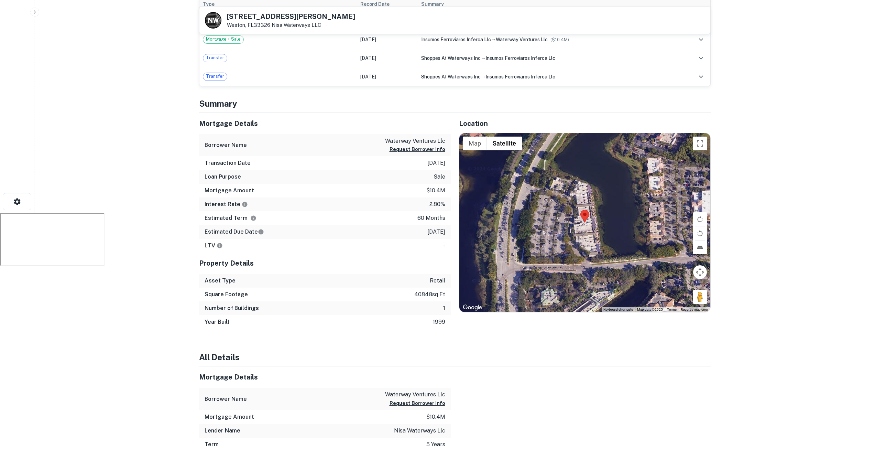
scroll to position [241, 0]
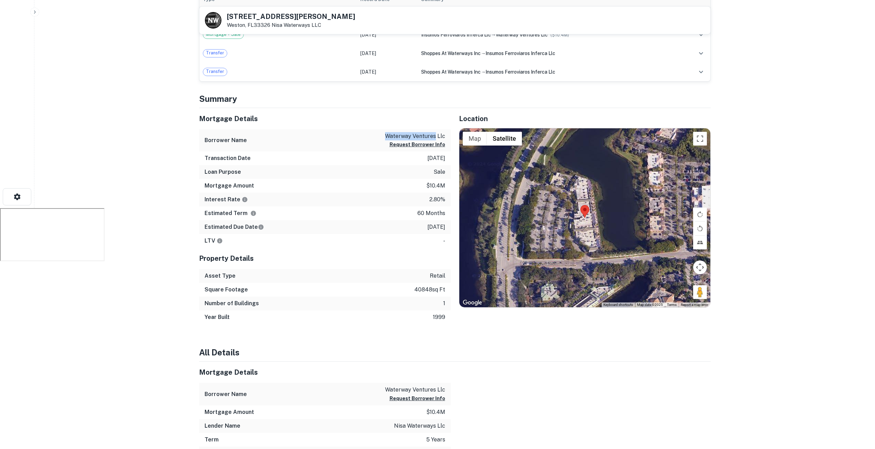
drag, startPoint x: 378, startPoint y: 132, endPoint x: 436, endPoint y: 131, distance: 58.5
click at [436, 131] on div "Borrower Name waterway ventures llc Request Borrower Info" at bounding box center [325, 140] width 252 height 22
copy p "waterway ventures"
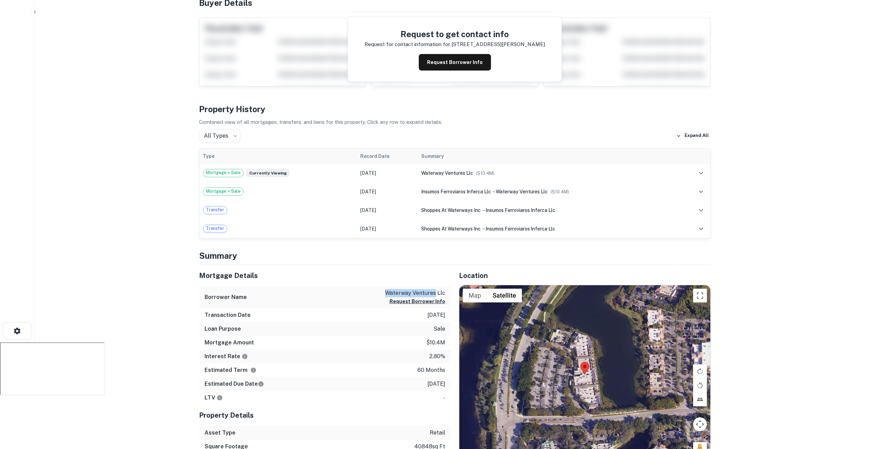
scroll to position [0, 0]
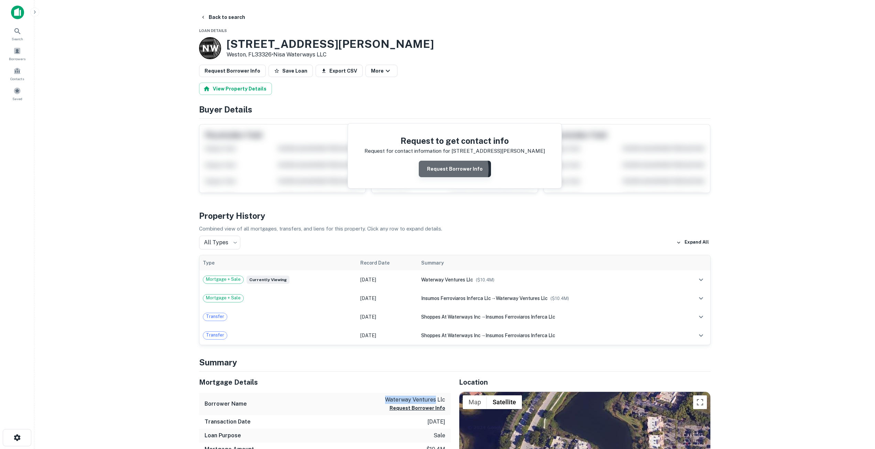
click at [442, 170] on button "Request Borrower Info" at bounding box center [455, 169] width 72 height 17
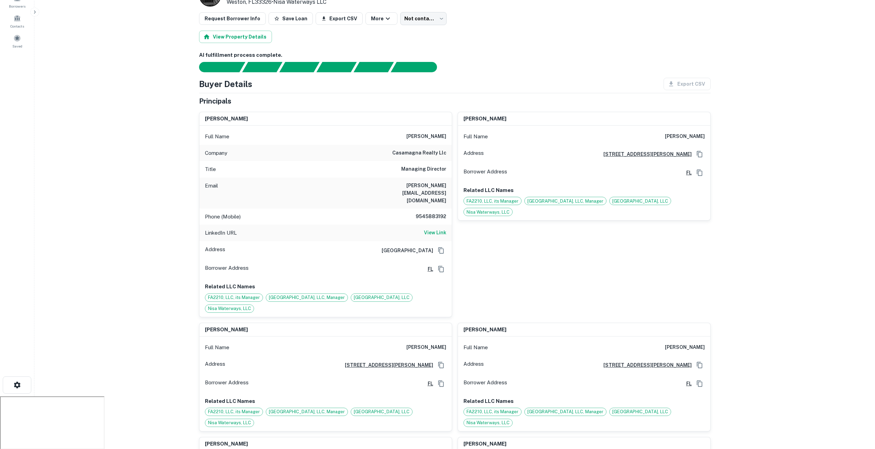
scroll to position [69, 0]
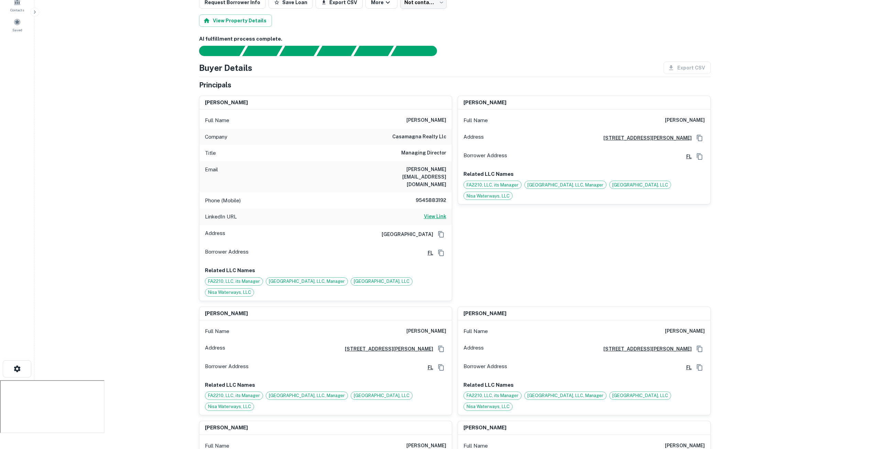
click at [431, 212] on h6 "View Link" at bounding box center [435, 216] width 22 height 8
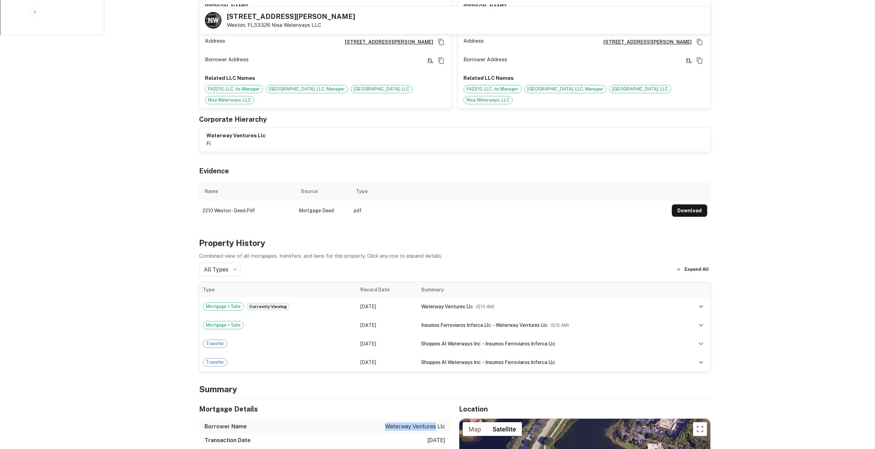
scroll to position [465, 0]
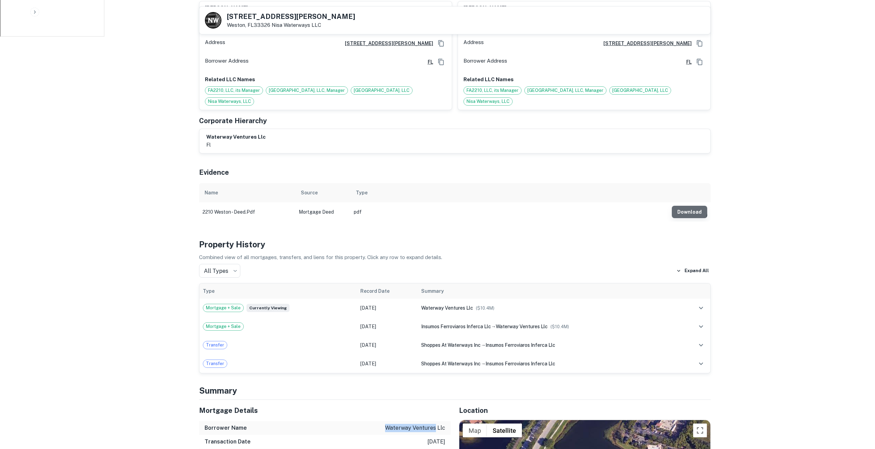
click at [684, 206] on button "Download" at bounding box center [689, 212] width 35 height 12
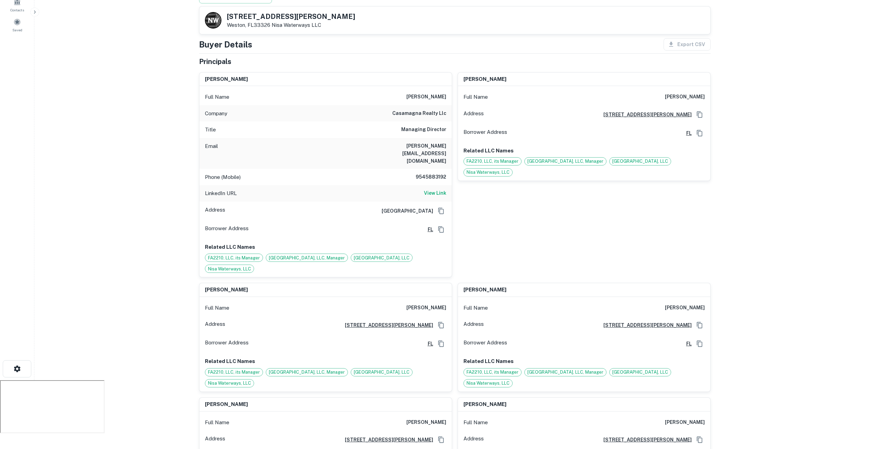
scroll to position [103, 0]
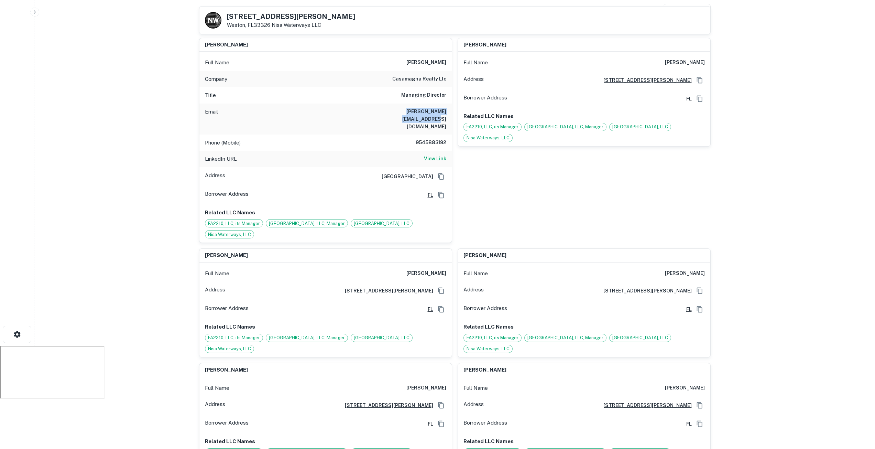
drag, startPoint x: 369, startPoint y: 109, endPoint x: 446, endPoint y: 111, distance: 77.4
click at [446, 111] on div "Email [PERSON_NAME][EMAIL_ADDRESS][DOMAIN_NAME]" at bounding box center [325, 118] width 252 height 31
copy h6 "[PERSON_NAME][EMAIL_ADDRESS][DOMAIN_NAME]"
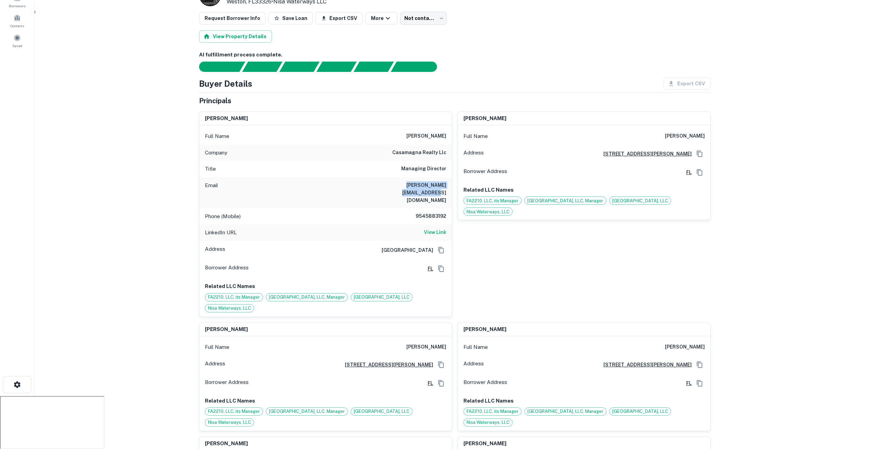
scroll to position [69, 0]
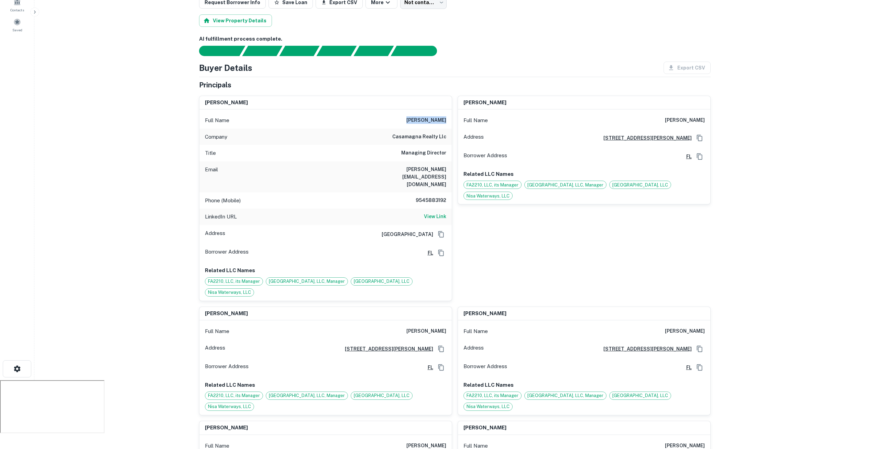
drag, startPoint x: 397, startPoint y: 118, endPoint x: 448, endPoint y: 119, distance: 50.9
click at [448, 119] on div "Full Name [PERSON_NAME]" at bounding box center [325, 120] width 252 height 17
copy h6 "[PERSON_NAME]"
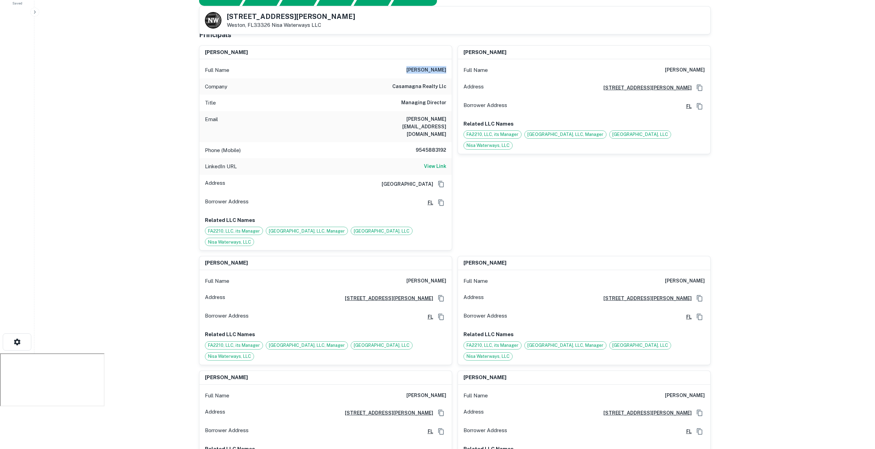
scroll to position [103, 0]
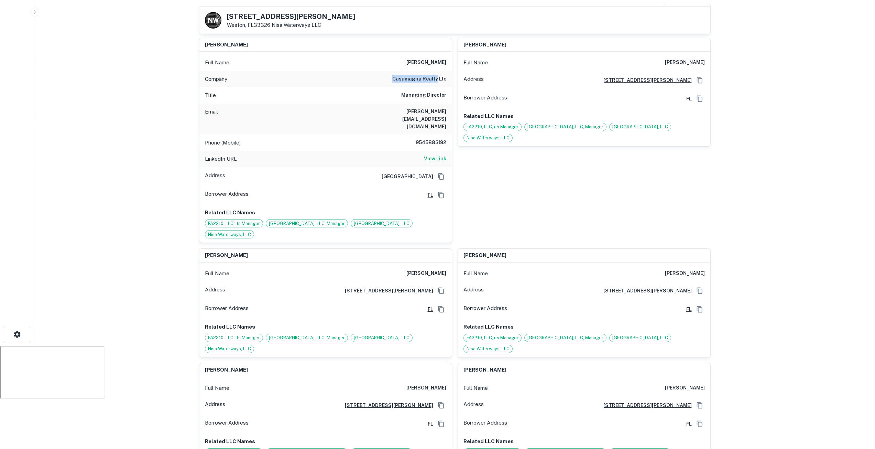
drag, startPoint x: 393, startPoint y: 77, endPoint x: 437, endPoint y: 77, distance: 44.4
click at [437, 77] on div "Company casamagna realty llc" at bounding box center [325, 79] width 252 height 17
click at [407, 87] on div "Title Managing Director" at bounding box center [325, 95] width 252 height 17
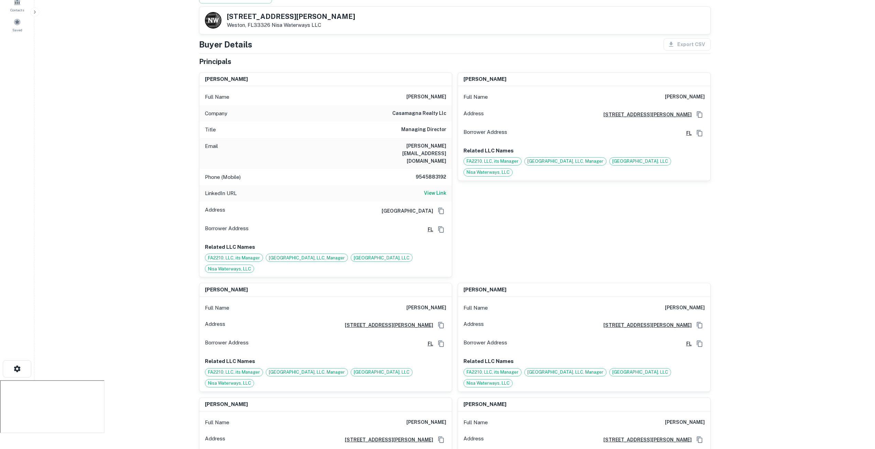
scroll to position [0, 0]
